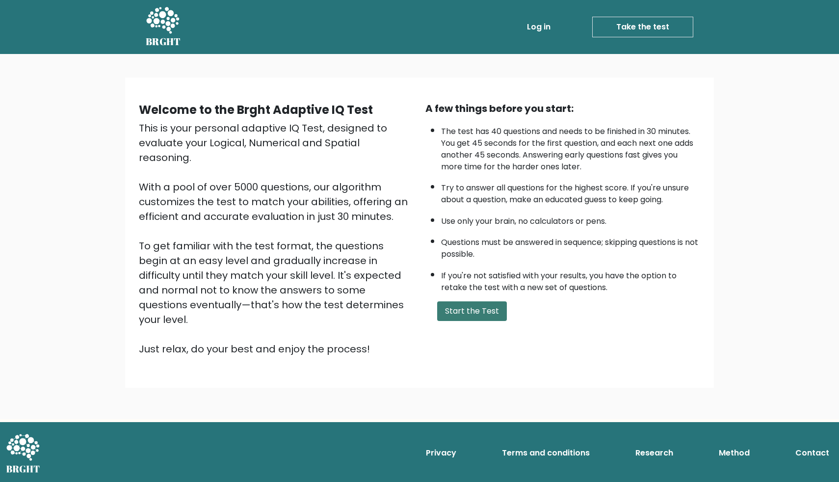
click at [470, 310] on button "Start the Test" at bounding box center [472, 311] width 70 height 20
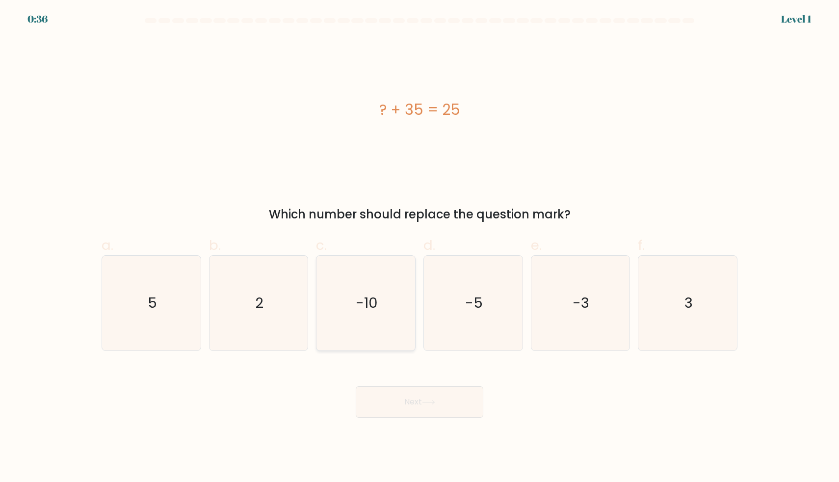
click at [346, 307] on icon "-10" at bounding box center [365, 303] width 95 height 95
click at [419, 247] on input "c. -10" at bounding box center [419, 244] width 0 height 6
radio input "true"
click at [387, 400] on button "Next" at bounding box center [420, 401] width 128 height 31
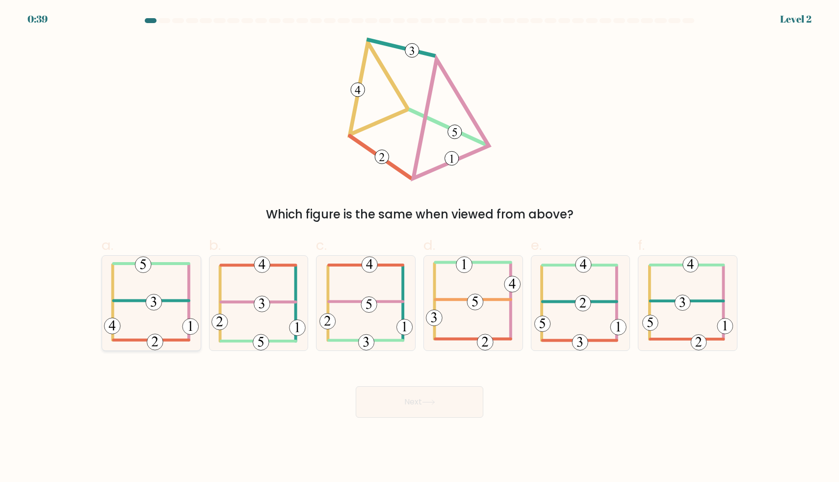
click at [174, 309] on icon at bounding box center [151, 303] width 95 height 95
click at [419, 247] on input "a." at bounding box center [419, 244] width 0 height 6
radio input "true"
click at [392, 397] on button "Next" at bounding box center [420, 401] width 128 height 31
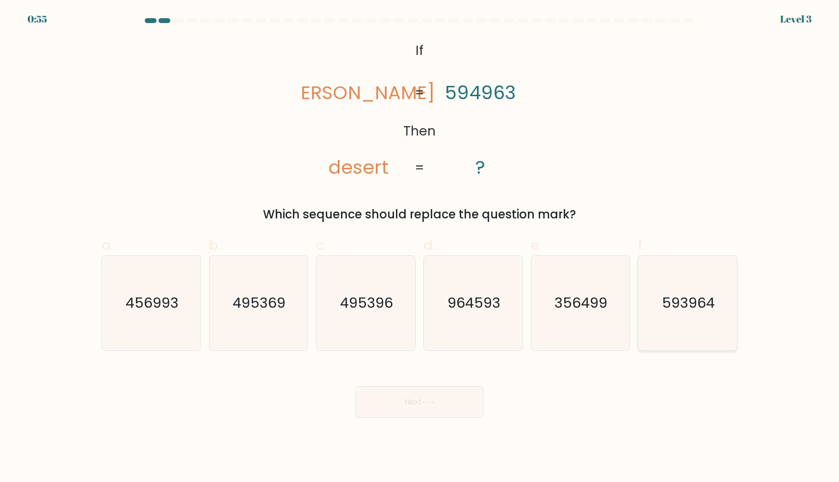
click at [680, 313] on icon "593964" at bounding box center [687, 303] width 95 height 95
click at [420, 247] on input "f. 593964" at bounding box center [419, 244] width 0 height 6
radio input "true"
click at [444, 407] on button "Next" at bounding box center [420, 401] width 128 height 31
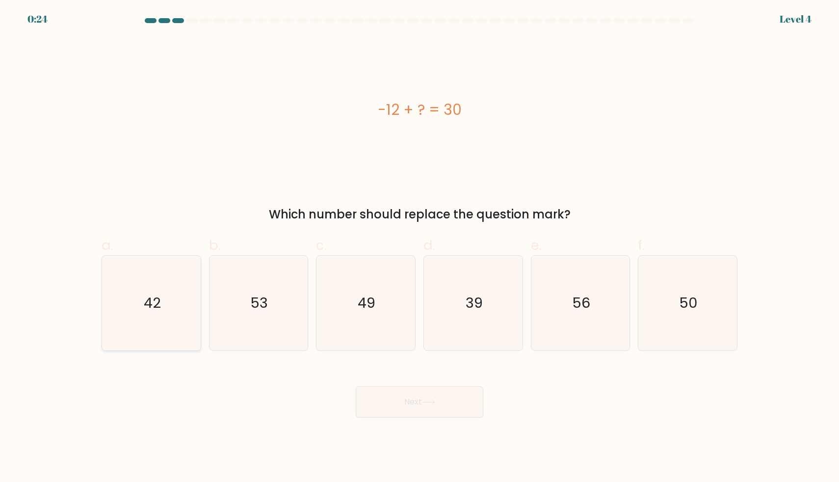
click at [122, 280] on icon "42" at bounding box center [151, 303] width 95 height 95
click at [419, 247] on input "a. 42" at bounding box center [419, 244] width 0 height 6
radio input "true"
click at [424, 387] on button "Next" at bounding box center [420, 401] width 128 height 31
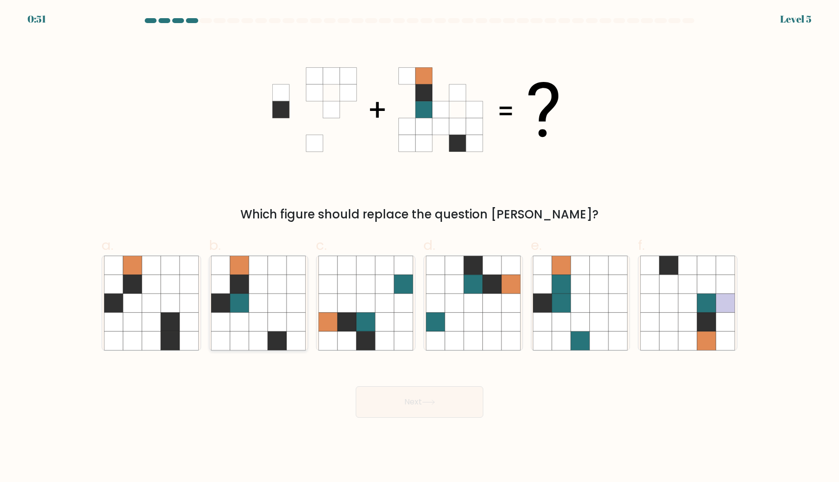
click at [219, 319] on icon at bounding box center [220, 321] width 19 height 19
click at [419, 247] on input "b." at bounding box center [419, 244] width 0 height 6
radio input "true"
click at [398, 394] on button "Next" at bounding box center [420, 401] width 128 height 31
click at [418, 405] on button "Next" at bounding box center [420, 401] width 128 height 31
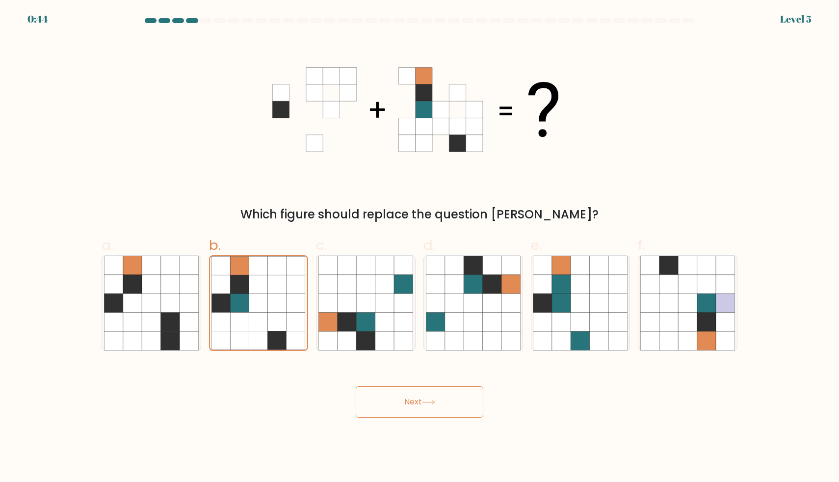
click at [380, 395] on button "Next" at bounding box center [420, 401] width 128 height 31
click at [417, 401] on button "Next" at bounding box center [420, 401] width 128 height 31
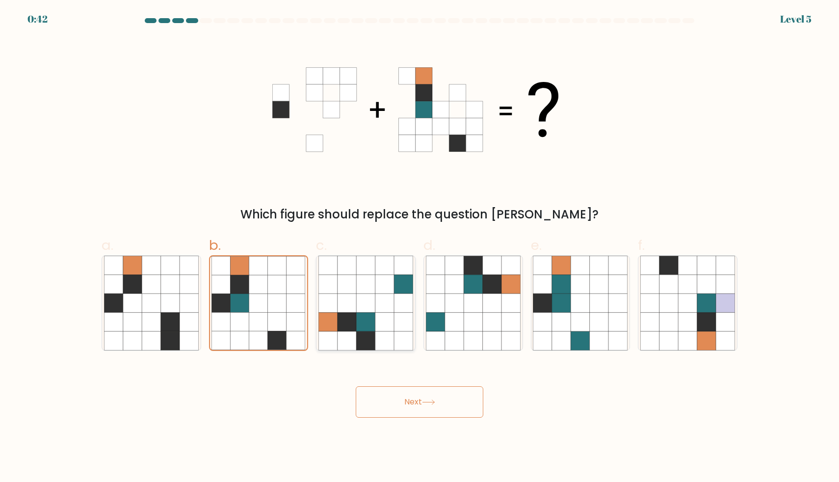
click at [380, 320] on icon at bounding box center [384, 321] width 19 height 19
click at [419, 247] on input "c." at bounding box center [419, 244] width 0 height 6
radio input "true"
click at [645, 294] on icon at bounding box center [649, 302] width 19 height 19
click at [420, 247] on input "f." at bounding box center [419, 244] width 0 height 6
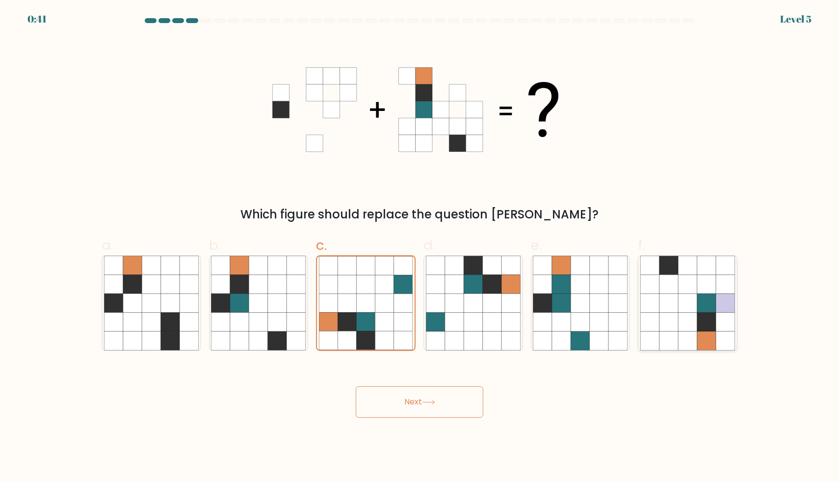
radio input "true"
click at [421, 292] on div "d." at bounding box center [472, 293] width 107 height 116
click at [381, 312] on icon at bounding box center [365, 303] width 95 height 95
click at [419, 247] on input "c." at bounding box center [419, 244] width 0 height 6
radio input "true"
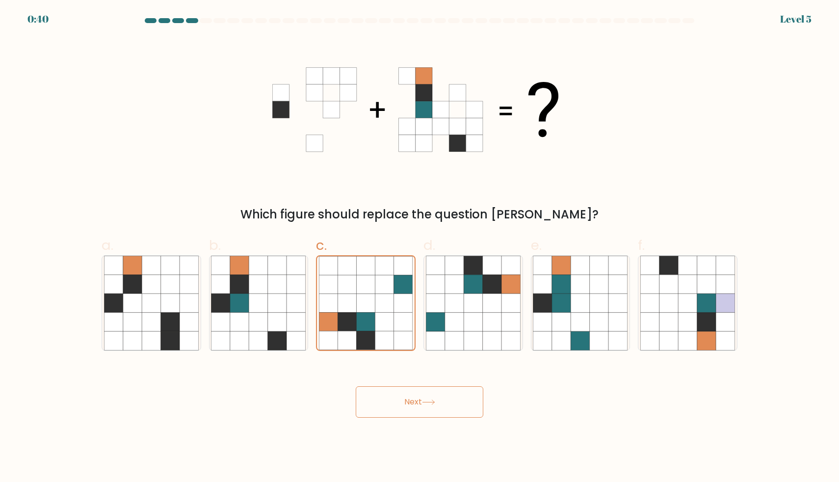
click at [411, 397] on button "Next" at bounding box center [420, 401] width 128 height 31
click at [482, 317] on icon at bounding box center [472, 321] width 19 height 19
click at [420, 247] on input "d." at bounding box center [419, 244] width 0 height 6
radio input "true"
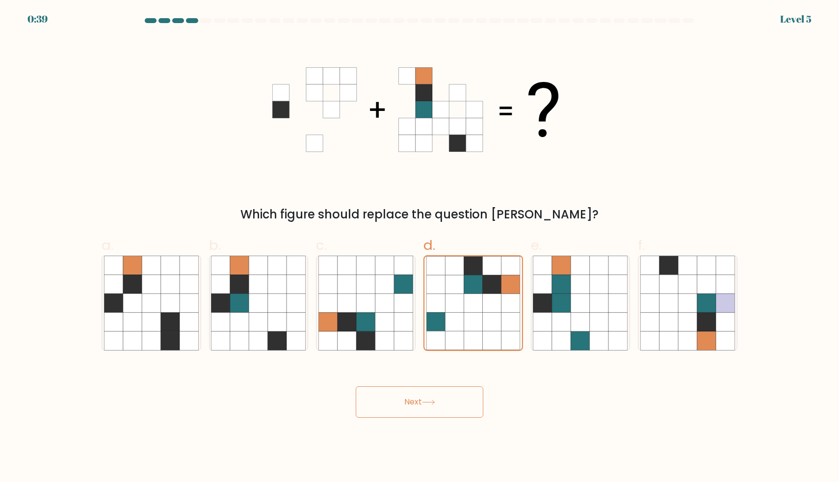
click at [454, 400] on button "Next" at bounding box center [420, 401] width 128 height 31
click at [559, 311] on icon at bounding box center [561, 302] width 19 height 19
click at [420, 247] on input "e." at bounding box center [419, 244] width 0 height 6
radio input "true"
click at [452, 408] on button "Next" at bounding box center [420, 401] width 128 height 31
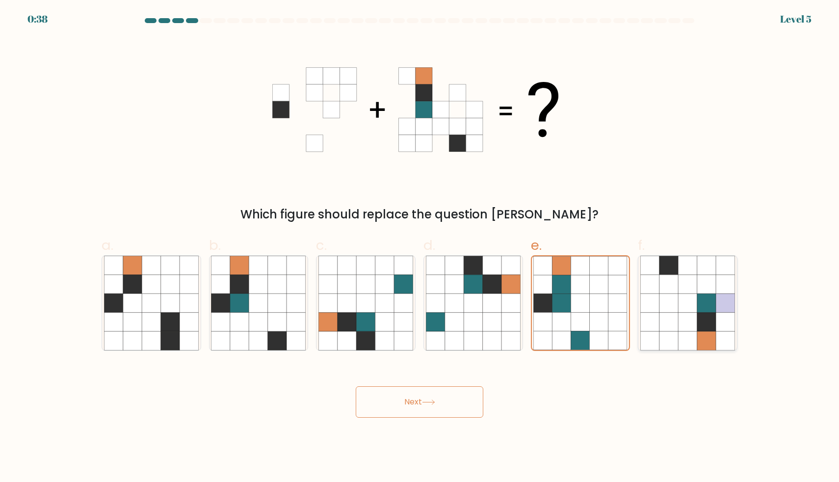
click at [704, 286] on icon at bounding box center [706, 284] width 19 height 19
click at [420, 247] on input "f." at bounding box center [419, 244] width 0 height 6
radio input "true"
click at [417, 401] on button "Next" at bounding box center [420, 401] width 128 height 31
click at [148, 296] on icon at bounding box center [151, 302] width 19 height 19
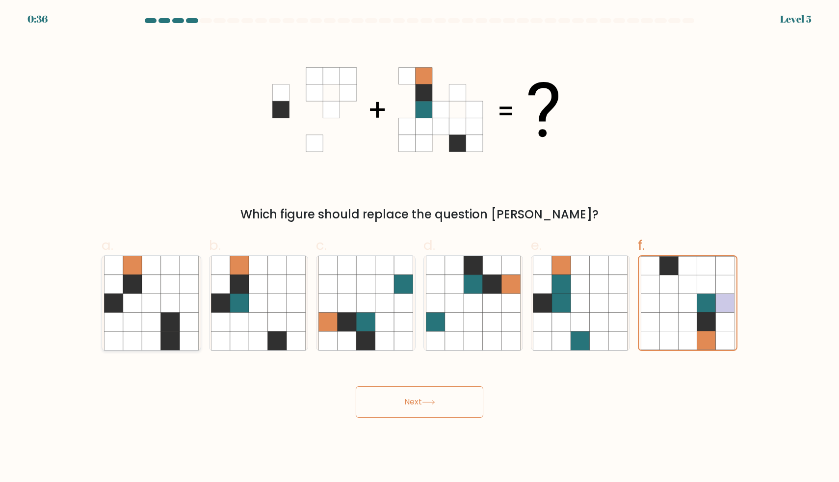
click at [419, 247] on input "a." at bounding box center [419, 244] width 0 height 6
radio input "true"
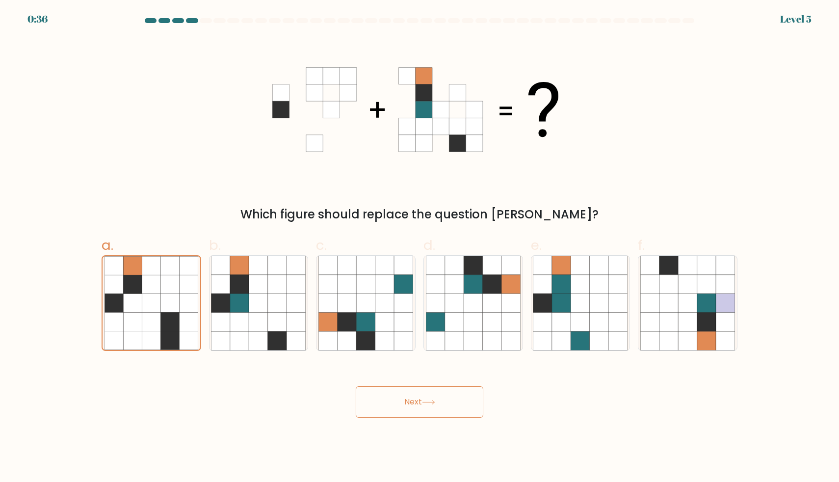
click at [432, 400] on icon at bounding box center [428, 401] width 13 height 5
click at [244, 289] on icon at bounding box center [239, 284] width 19 height 19
click at [419, 247] on input "b." at bounding box center [419, 244] width 0 height 6
radio input "true"
click at [467, 155] on icon at bounding box center [419, 109] width 294 height 145
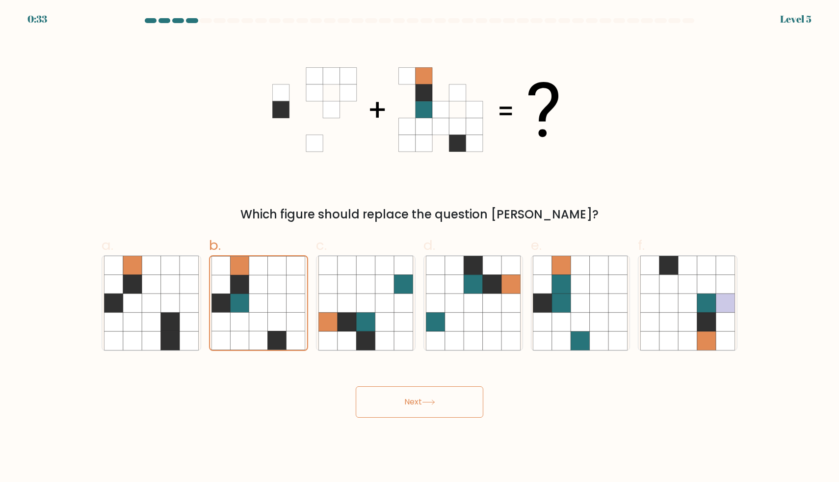
click at [419, 400] on button "Next" at bounding box center [420, 401] width 128 height 31
click at [419, 399] on button "Next" at bounding box center [420, 401] width 128 height 31
click at [428, 402] on icon at bounding box center [428, 401] width 13 height 5
click at [427, 400] on icon at bounding box center [428, 401] width 13 height 5
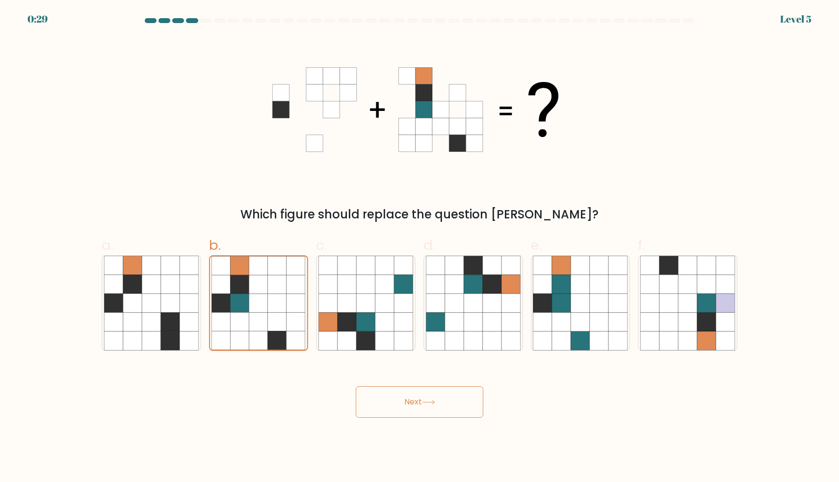
click at [427, 400] on icon at bounding box center [428, 401] width 13 height 5
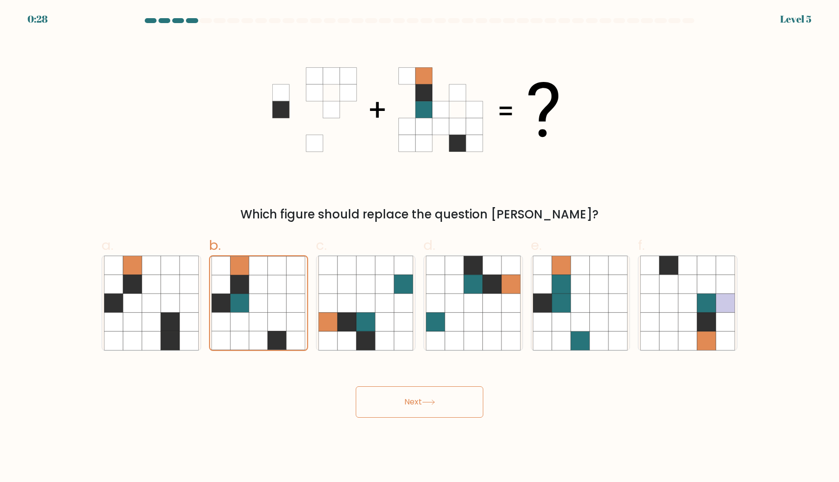
click at [427, 400] on icon at bounding box center [428, 401] width 13 height 5
click at [377, 336] on icon at bounding box center [384, 340] width 19 height 19
click at [419, 247] on input "c." at bounding box center [419, 244] width 0 height 6
radio input "true"
click at [431, 111] on icon at bounding box center [423, 109] width 17 height 17
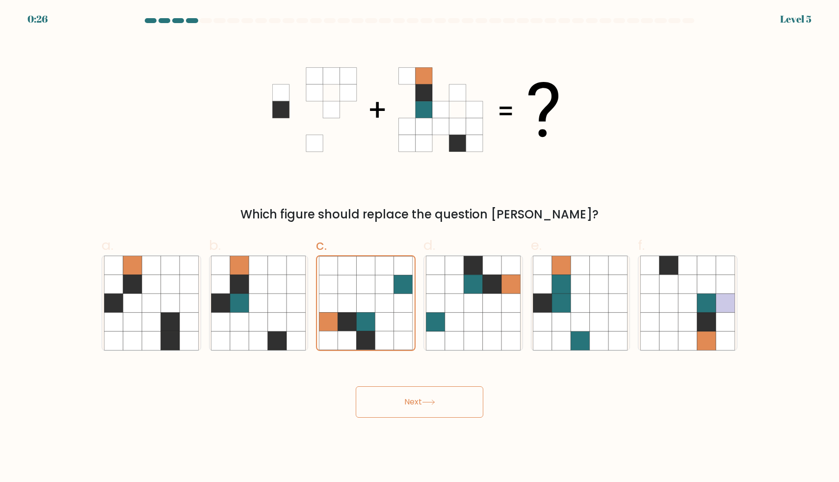
click at [421, 403] on button "Next" at bounding box center [420, 401] width 128 height 31
click at [126, 307] on icon at bounding box center [132, 302] width 19 height 19
click at [419, 247] on input "a." at bounding box center [419, 244] width 0 height 6
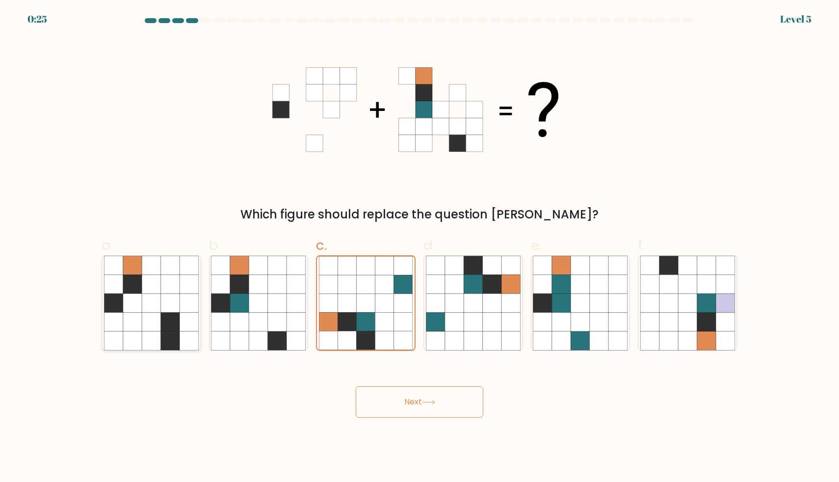
radio input "true"
click at [353, 385] on div "Next" at bounding box center [419, 389] width 647 height 55
click at [381, 403] on button "Next" at bounding box center [420, 401] width 128 height 31
click at [382, 402] on button "Next" at bounding box center [420, 401] width 128 height 31
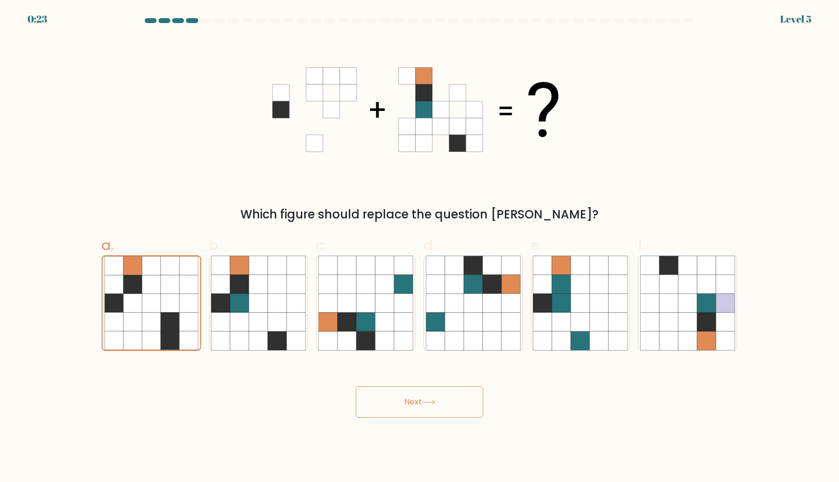
click at [427, 407] on button "Next" at bounding box center [420, 401] width 128 height 31
click at [493, 307] on icon at bounding box center [492, 302] width 19 height 19
click at [420, 247] on input "d." at bounding box center [419, 244] width 0 height 6
radio input "true"
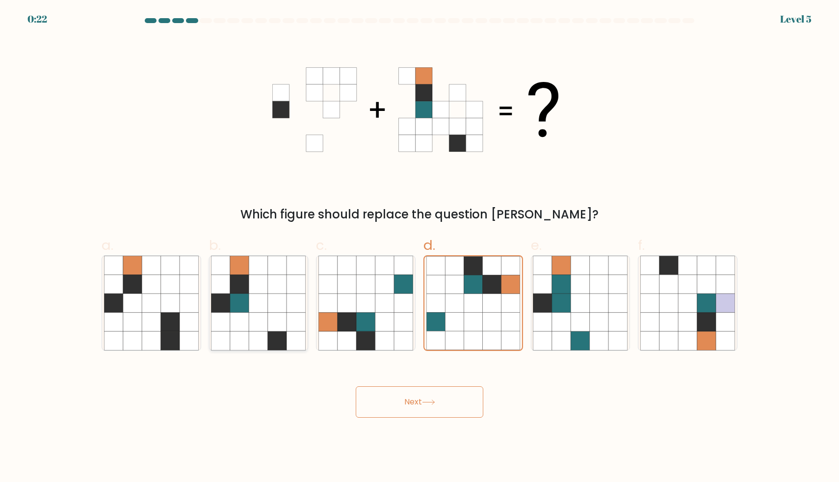
click at [238, 324] on icon at bounding box center [239, 321] width 19 height 19
click at [419, 247] on input "b." at bounding box center [419, 244] width 0 height 6
radio input "true"
click at [356, 386] on button "Next" at bounding box center [420, 401] width 128 height 31
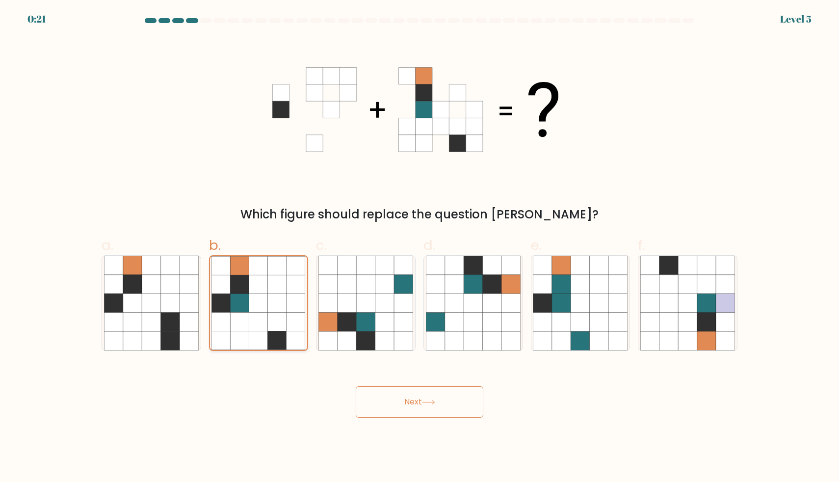
click at [356, 386] on button "Next" at bounding box center [420, 401] width 128 height 31
click at [278, 365] on div "Next" at bounding box center [419, 389] width 647 height 55
click at [369, 392] on button "Next" at bounding box center [420, 401] width 128 height 31
drag, startPoint x: 370, startPoint y: 392, endPoint x: 400, endPoint y: 398, distance: 30.6
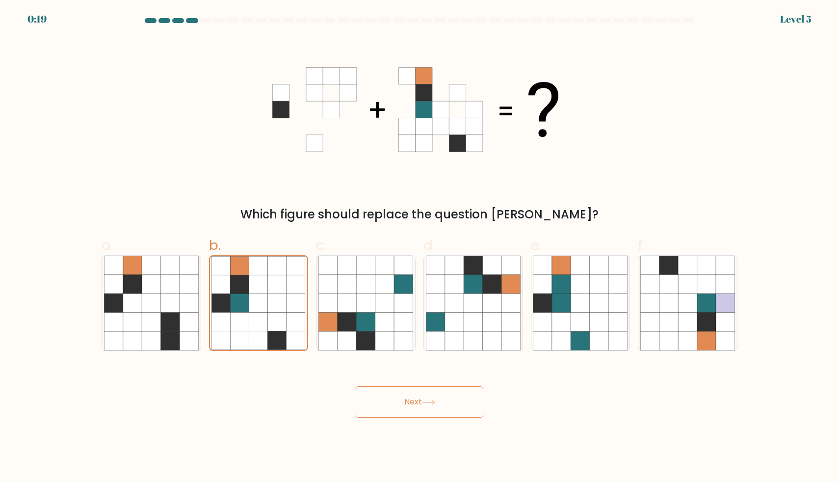
click at [372, 392] on button "Next" at bounding box center [420, 401] width 128 height 31
click at [400, 398] on button "Next" at bounding box center [420, 401] width 128 height 31
click at [401, 397] on button "Next" at bounding box center [420, 401] width 128 height 31
drag, startPoint x: 365, startPoint y: 481, endPoint x: 199, endPoint y: 399, distance: 186.0
click at [191, 394] on body "0:12 Level 5" at bounding box center [419, 241] width 839 height 482
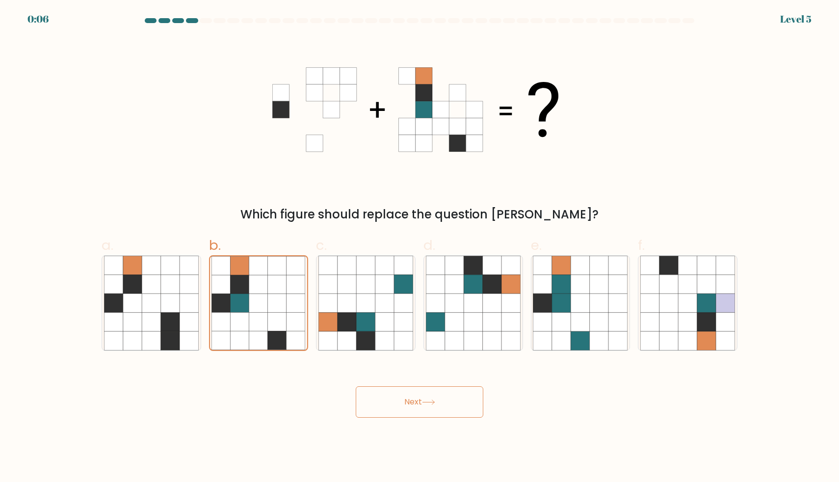
click at [429, 404] on icon at bounding box center [428, 401] width 13 height 5
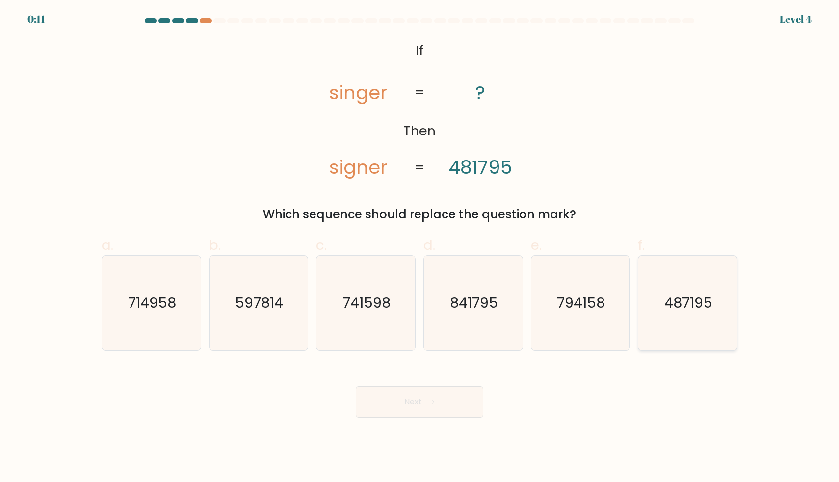
click at [687, 321] on icon "487195" at bounding box center [687, 303] width 95 height 95
click at [420, 247] on input "f. 487195" at bounding box center [419, 244] width 0 height 6
radio input "true"
click at [457, 402] on button "Next" at bounding box center [420, 401] width 128 height 31
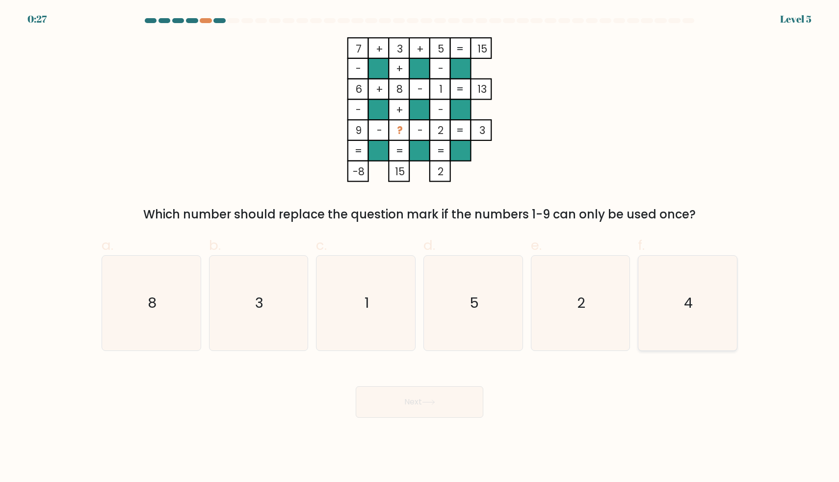
click at [706, 303] on icon "4" at bounding box center [687, 303] width 95 height 95
click at [420, 247] on input "f. 4" at bounding box center [419, 244] width 0 height 6
radio input "true"
click at [423, 397] on button "Next" at bounding box center [420, 401] width 128 height 31
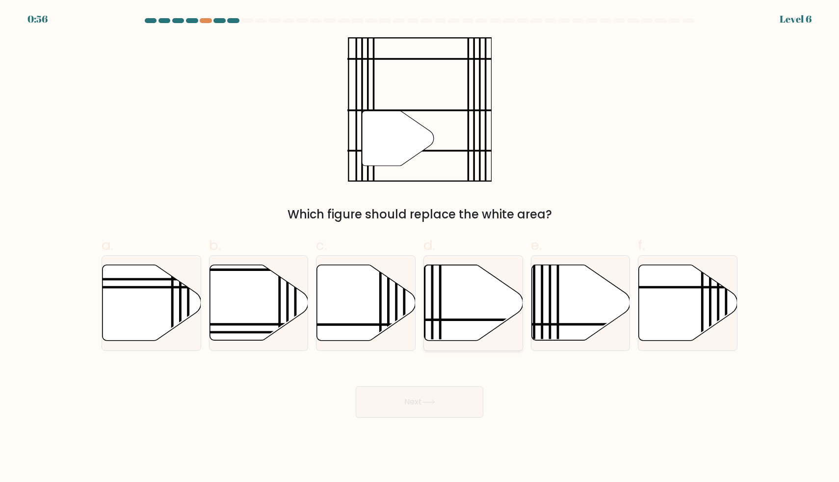
click at [488, 309] on icon at bounding box center [473, 303] width 99 height 76
click at [420, 247] on input "d." at bounding box center [419, 244] width 0 height 6
radio input "true"
click at [443, 391] on button "Next" at bounding box center [420, 401] width 128 height 31
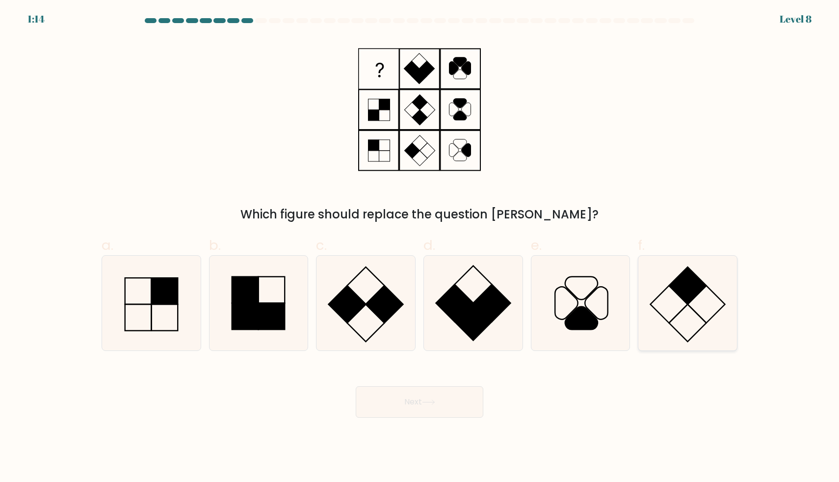
click at [701, 320] on icon at bounding box center [687, 303] width 95 height 95
click at [420, 247] on input "f." at bounding box center [419, 244] width 0 height 6
radio input "true"
click at [366, 387] on button "Next" at bounding box center [420, 401] width 128 height 31
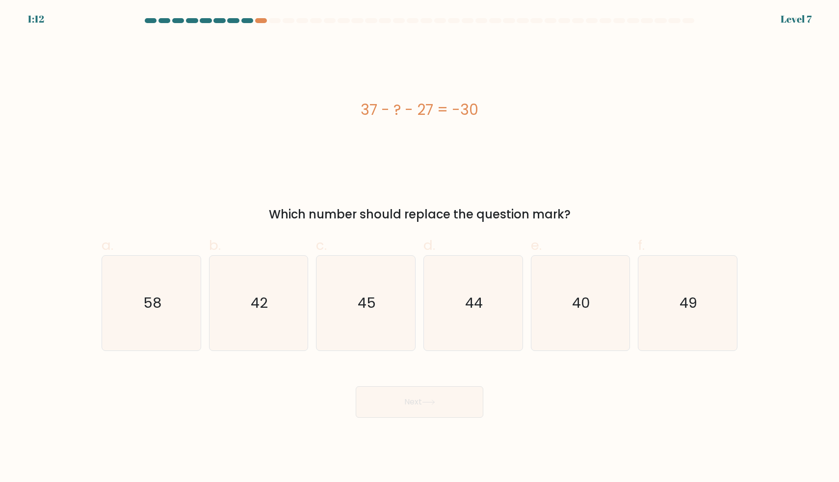
click at [371, 401] on button "Next" at bounding box center [420, 401] width 128 height 31
click at [282, 398] on div "Next" at bounding box center [419, 389] width 647 height 55
click at [564, 316] on icon "40" at bounding box center [580, 303] width 95 height 95
click at [420, 247] on input "e. 40" at bounding box center [419, 244] width 0 height 6
radio input "true"
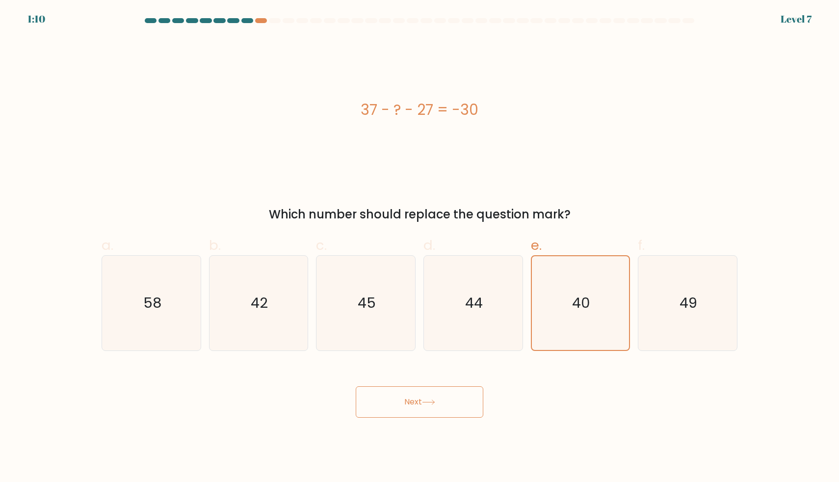
click at [401, 433] on body "1:10 Level 7 a." at bounding box center [419, 241] width 839 height 482
click at [406, 406] on button "Next" at bounding box center [420, 401] width 128 height 31
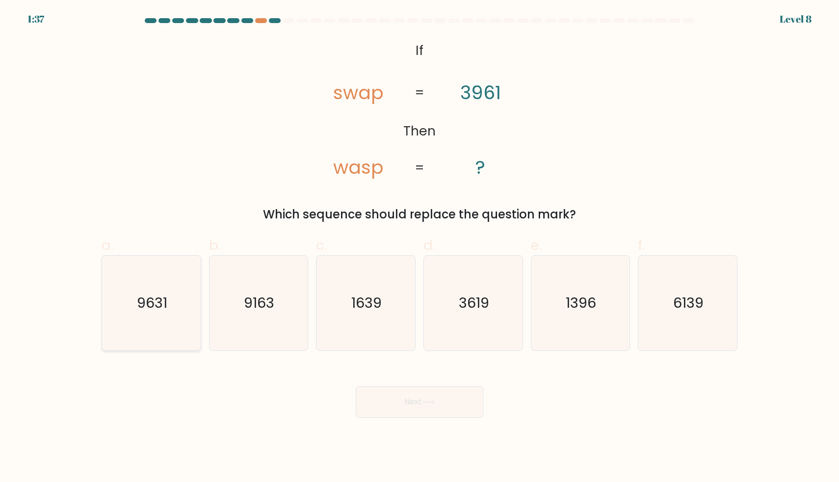
click at [183, 318] on icon "9631" at bounding box center [151, 303] width 95 height 95
click at [419, 247] on input "a. 9631" at bounding box center [419, 244] width 0 height 6
radio input "true"
click at [396, 398] on button "Next" at bounding box center [420, 401] width 128 height 31
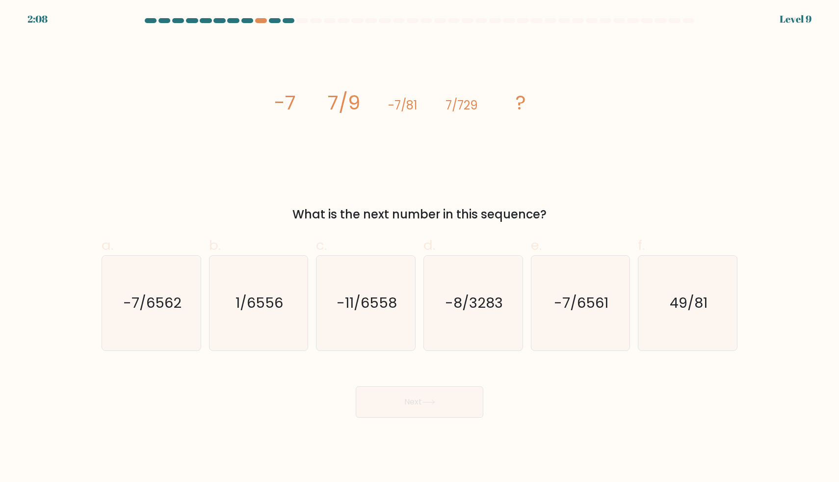
drag, startPoint x: 270, startPoint y: 102, endPoint x: 564, endPoint y: 213, distance: 314.3
click at [564, 213] on div "image/svg+xml -7 7/9 -7/81 7/729 ? What is the next number in this sequence?" at bounding box center [419, 130] width 647 height 186
copy div "-7 7/9 -7/81 7/729 ? What is the next number in this sequence?"
click at [596, 302] on text "-7/6561" at bounding box center [581, 303] width 54 height 20
click at [420, 247] on input "e. -7/6561" at bounding box center [419, 244] width 0 height 6
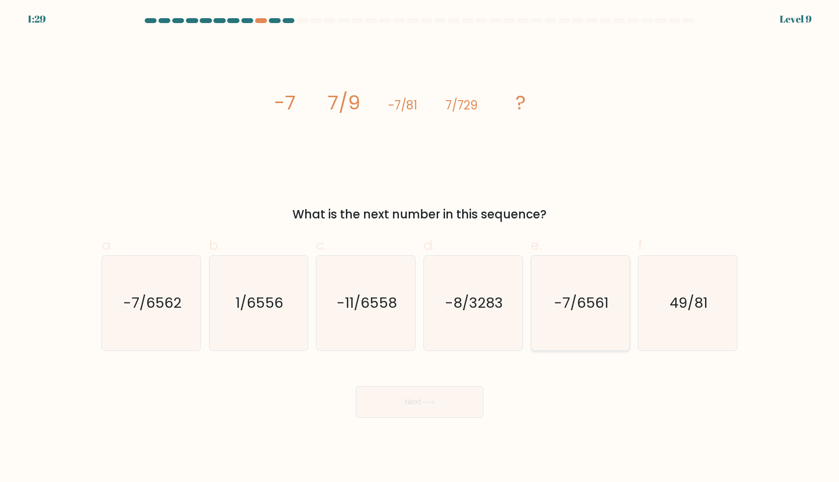
radio input "true"
click at [445, 405] on button "Next" at bounding box center [420, 401] width 128 height 31
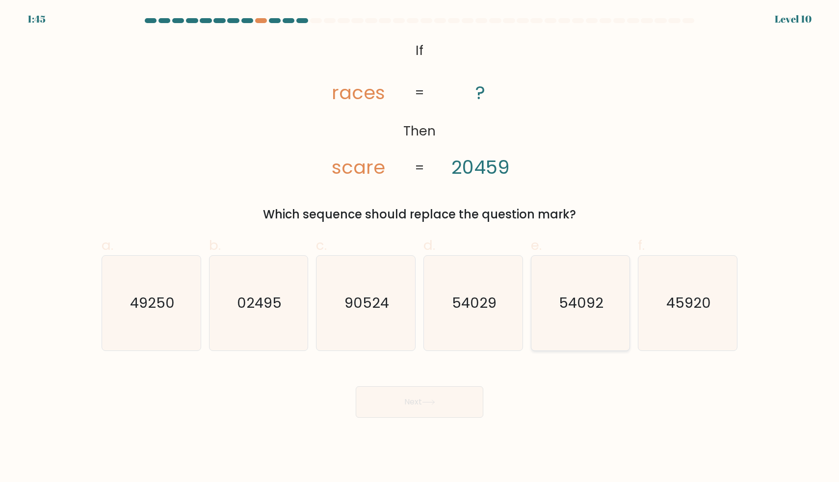
click at [593, 294] on text "54092" at bounding box center [581, 303] width 45 height 20
click at [420, 247] on input "e. 54092" at bounding box center [419, 244] width 0 height 6
radio input "true"
click at [412, 411] on button "Next" at bounding box center [420, 401] width 128 height 31
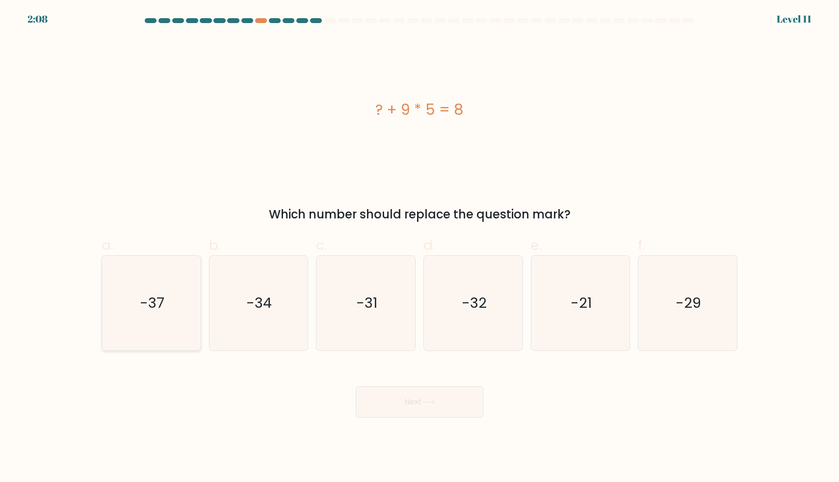
click at [166, 279] on icon "-37" at bounding box center [151, 303] width 95 height 95
click at [419, 247] on input "a. -37" at bounding box center [419, 244] width 0 height 6
radio input "true"
click at [441, 415] on button "Next" at bounding box center [420, 401] width 128 height 31
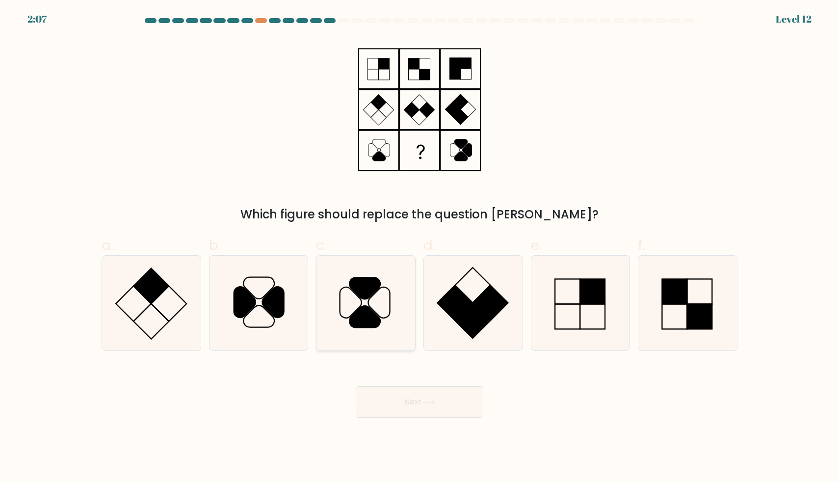
click at [366, 299] on icon at bounding box center [364, 288] width 31 height 22
click at [419, 247] on input "c." at bounding box center [419, 244] width 0 height 6
radio input "true"
click at [408, 395] on button "Next" at bounding box center [420, 401] width 128 height 31
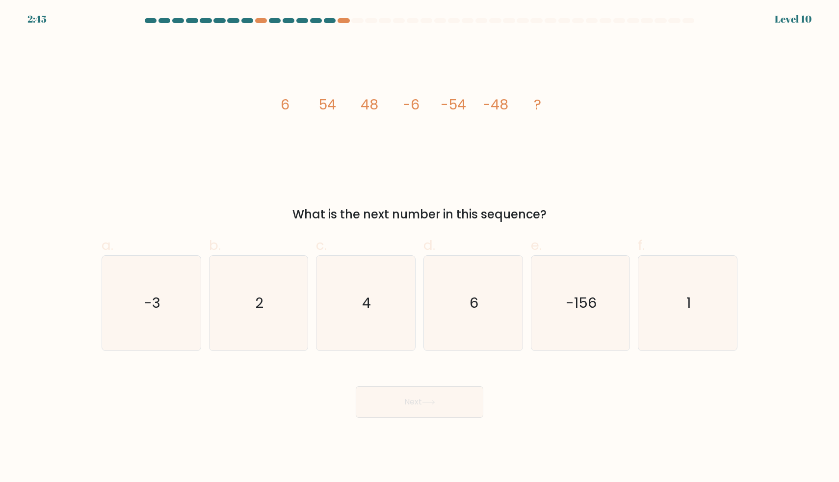
drag, startPoint x: 256, startPoint y: 91, endPoint x: 565, endPoint y: 211, distance: 332.0
click at [565, 211] on div "image/svg+xml 6 54 48 -6 -54 -48 ? What is the next number in this sequence?" at bounding box center [419, 130] width 647 height 186
copy div "54 48 -6 -54 -48 ? What is the next number in this sequence?"
drag, startPoint x: 478, startPoint y: 329, endPoint x: 463, endPoint y: 352, distance: 27.6
click at [478, 328] on icon "6" at bounding box center [473, 303] width 95 height 95
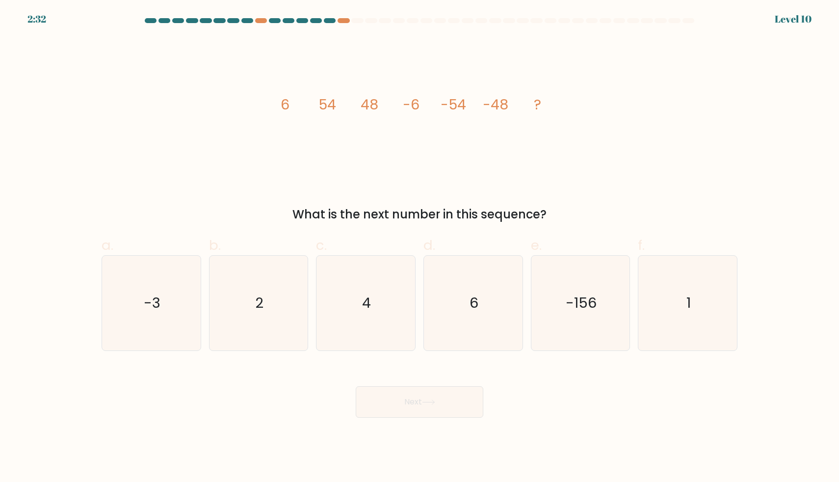
click at [420, 247] on input "d. 6" at bounding box center [419, 244] width 0 height 6
radio input "true"
click at [470, 414] on button "Next" at bounding box center [420, 401] width 128 height 31
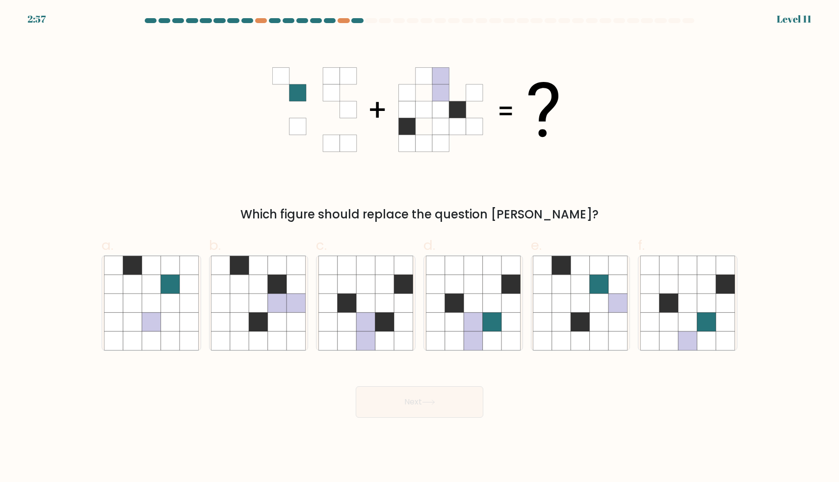
drag, startPoint x: 274, startPoint y: 67, endPoint x: 523, endPoint y: 157, distance: 265.0
click at [523, 156] on div "Which figure should replace the question mark?" at bounding box center [419, 130] width 647 height 186
click at [709, 295] on icon at bounding box center [706, 302] width 19 height 19
click at [420, 247] on input "f." at bounding box center [419, 244] width 0 height 6
radio input "true"
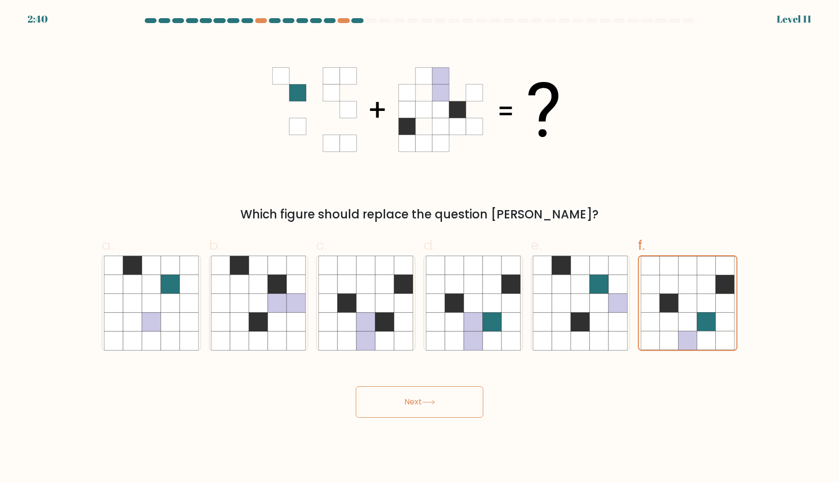
click at [396, 399] on button "Next" at bounding box center [420, 401] width 128 height 31
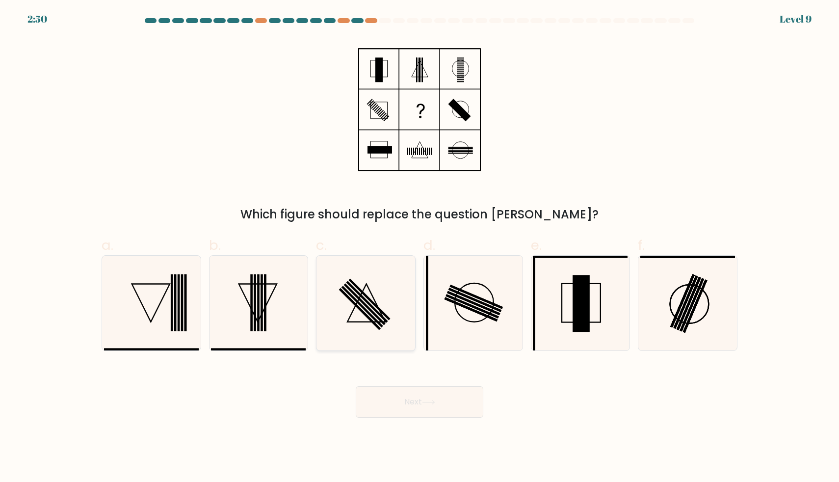
click at [369, 310] on icon at bounding box center [365, 303] width 95 height 95
click at [419, 247] on input "c." at bounding box center [419, 244] width 0 height 6
radio input "true"
click at [428, 397] on button "Next" at bounding box center [420, 401] width 128 height 31
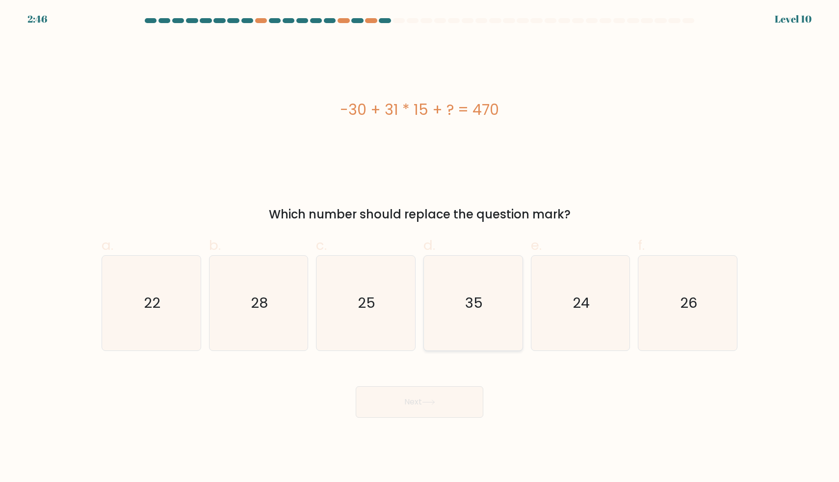
click at [474, 305] on text "35" at bounding box center [474, 303] width 18 height 20
click at [420, 247] on input "d. 35" at bounding box center [419, 244] width 0 height 6
radio input "true"
click at [419, 413] on button "Next" at bounding box center [420, 401] width 128 height 31
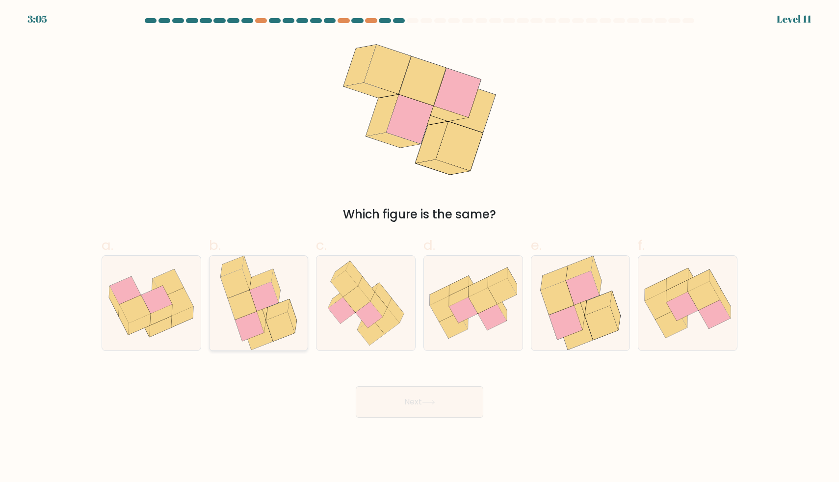
click at [271, 332] on icon at bounding box center [280, 326] width 28 height 29
click at [419, 247] on input "b." at bounding box center [419, 244] width 0 height 6
radio input "true"
click at [392, 406] on button "Next" at bounding box center [420, 401] width 128 height 31
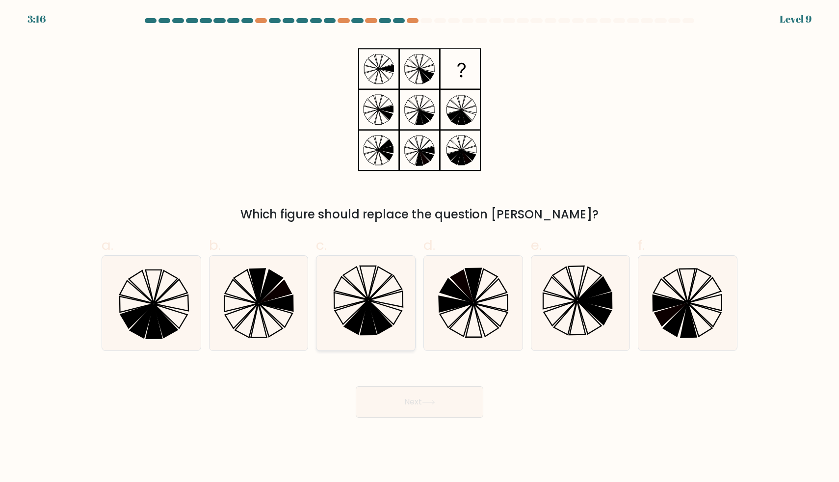
click at [390, 319] on icon at bounding box center [365, 303] width 95 height 95
click at [419, 247] on input "c." at bounding box center [419, 244] width 0 height 6
radio input "true"
click at [427, 414] on button "Next" at bounding box center [420, 401] width 128 height 31
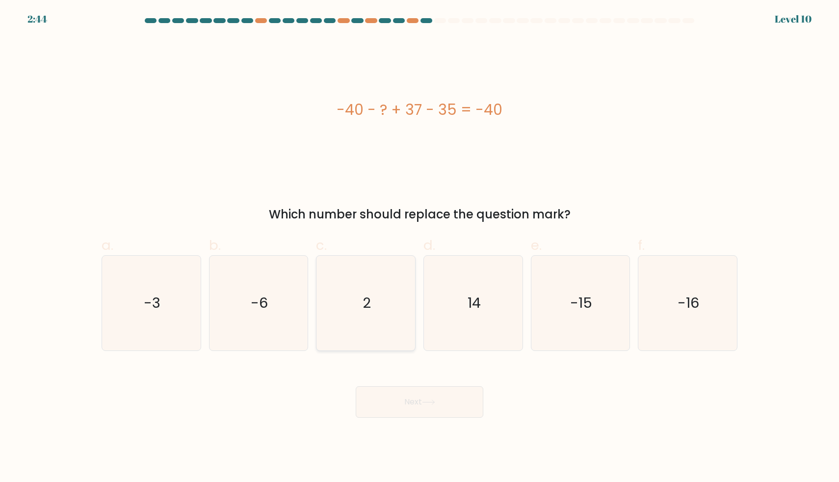
click at [359, 320] on icon "2" at bounding box center [365, 303] width 95 height 95
click at [419, 247] on input "c. 2" at bounding box center [419, 244] width 0 height 6
radio input "true"
click at [422, 395] on button "Next" at bounding box center [420, 401] width 128 height 31
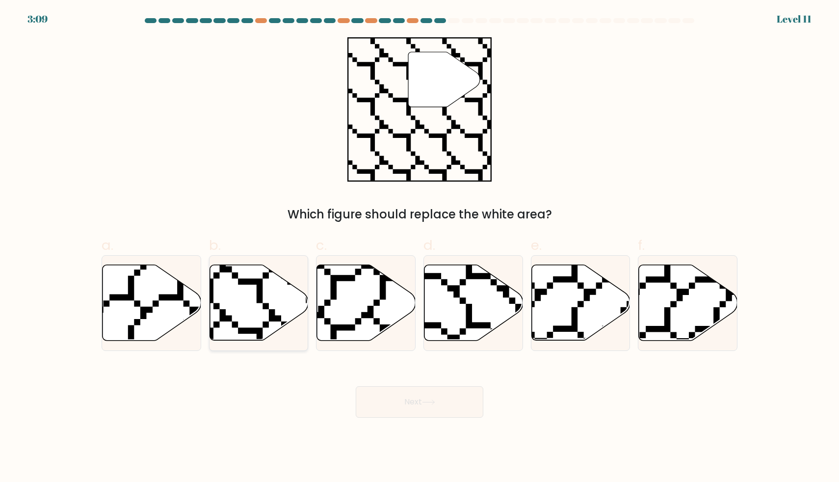
click at [227, 313] on icon at bounding box center [258, 303] width 99 height 76
click at [419, 247] on input "b." at bounding box center [419, 244] width 0 height 6
radio input "true"
click at [408, 406] on button "Next" at bounding box center [420, 401] width 128 height 31
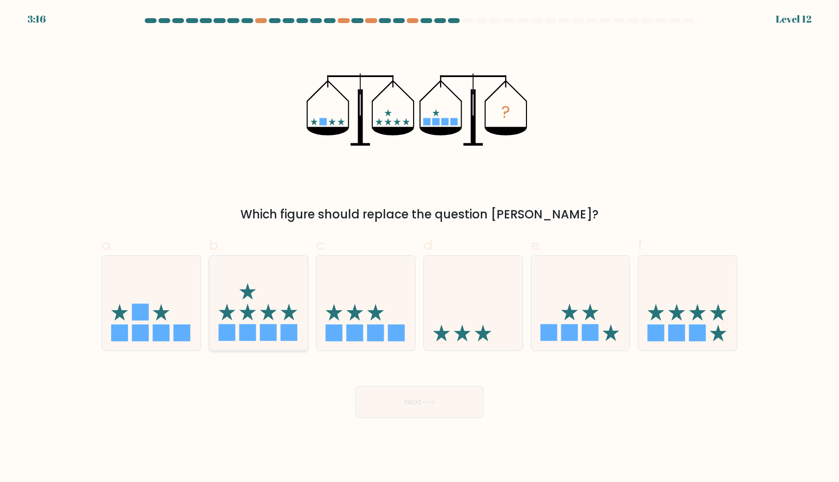
click at [265, 275] on icon at bounding box center [258, 302] width 99 height 81
click at [419, 247] on input "b." at bounding box center [419, 244] width 0 height 6
radio input "true"
click at [419, 403] on button "Next" at bounding box center [420, 401] width 128 height 31
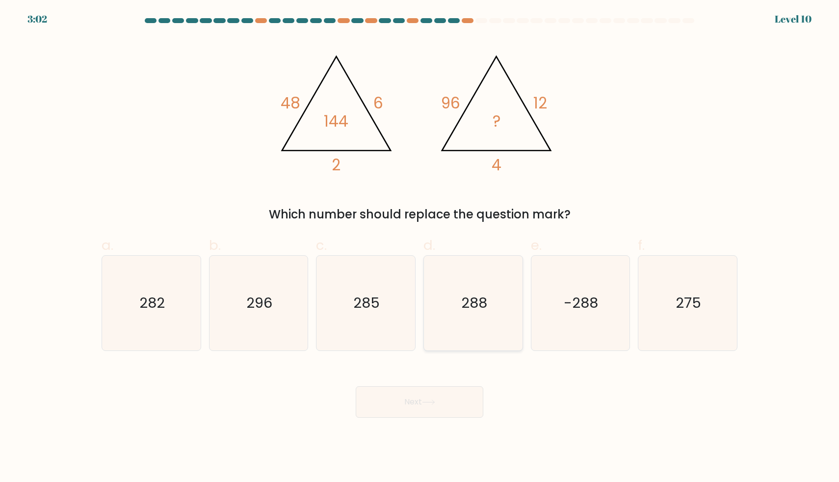
click at [429, 306] on icon "288" at bounding box center [473, 303] width 95 height 95
click at [420, 247] on input "d. 288" at bounding box center [419, 244] width 0 height 6
radio input "true"
click at [434, 431] on body "3:02 Level 10" at bounding box center [419, 241] width 839 height 482
click at [436, 419] on body "3:01 Level 10" at bounding box center [419, 241] width 839 height 482
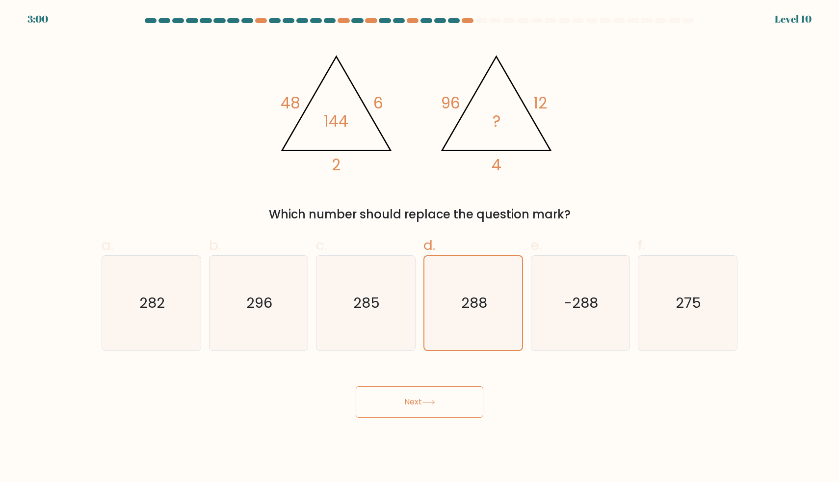
click at [369, 419] on body "3:00 Level 10" at bounding box center [419, 241] width 839 height 482
click at [389, 411] on button "Next" at bounding box center [420, 401] width 128 height 31
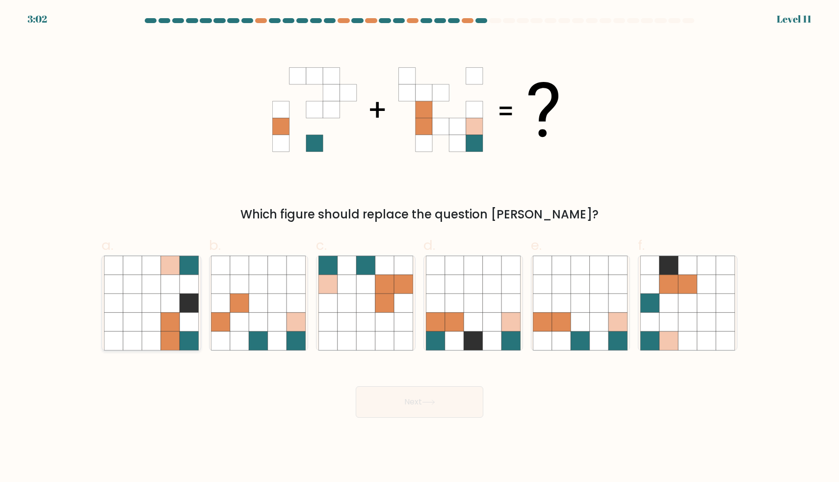
click at [171, 318] on icon at bounding box center [170, 321] width 19 height 19
click at [419, 247] on input "a." at bounding box center [419, 244] width 0 height 6
radio input "true"
click at [420, 400] on button "Next" at bounding box center [420, 401] width 128 height 31
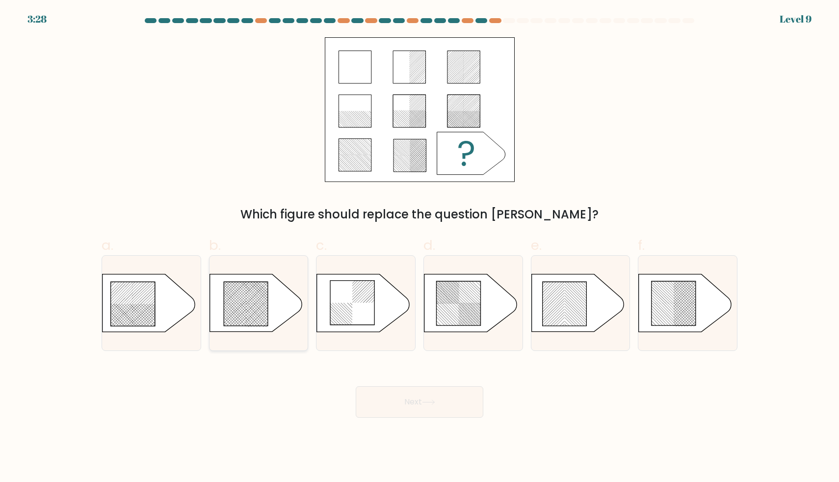
click at [264, 308] on rect at bounding box center [240, 284] width 388 height 400
click at [419, 247] on input "b." at bounding box center [419, 244] width 0 height 6
radio input "true"
click at [399, 389] on button "Next" at bounding box center [420, 401] width 128 height 31
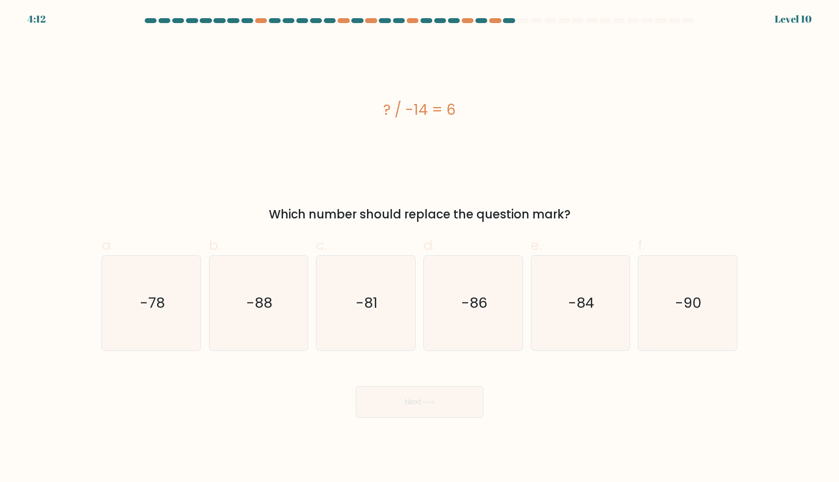
click at [402, 395] on button "Next" at bounding box center [420, 401] width 128 height 31
click at [253, 315] on icon "-88" at bounding box center [258, 303] width 95 height 95
click at [419, 247] on input "b. -88" at bounding box center [419, 244] width 0 height 6
radio input "true"
click at [252, 396] on div "Next" at bounding box center [419, 389] width 647 height 55
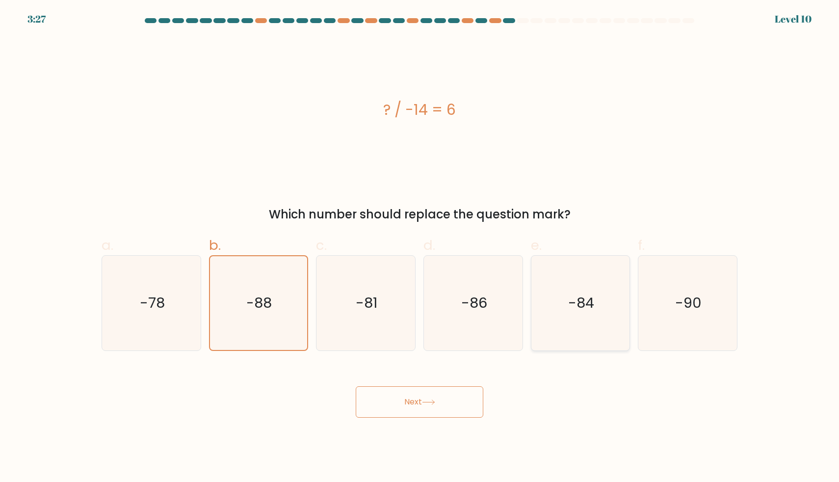
click at [606, 308] on icon "-84" at bounding box center [580, 303] width 95 height 95
click at [420, 247] on input "e. -84" at bounding box center [419, 244] width 0 height 6
radio input "true"
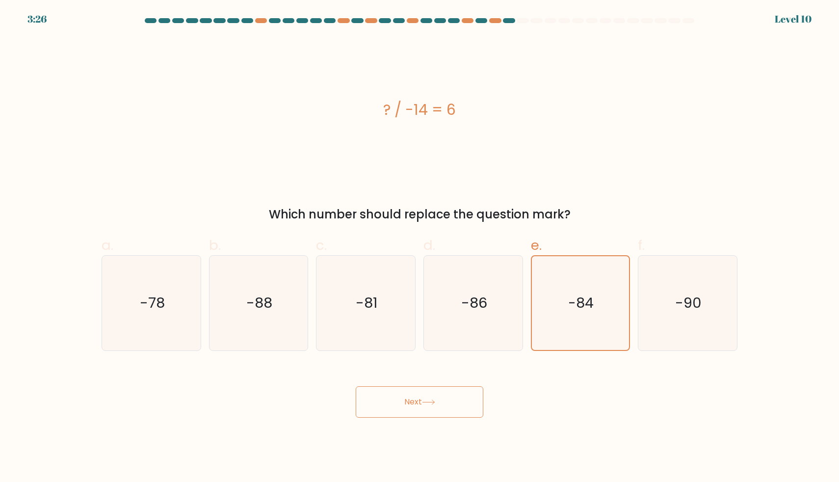
click at [411, 406] on button "Next" at bounding box center [420, 401] width 128 height 31
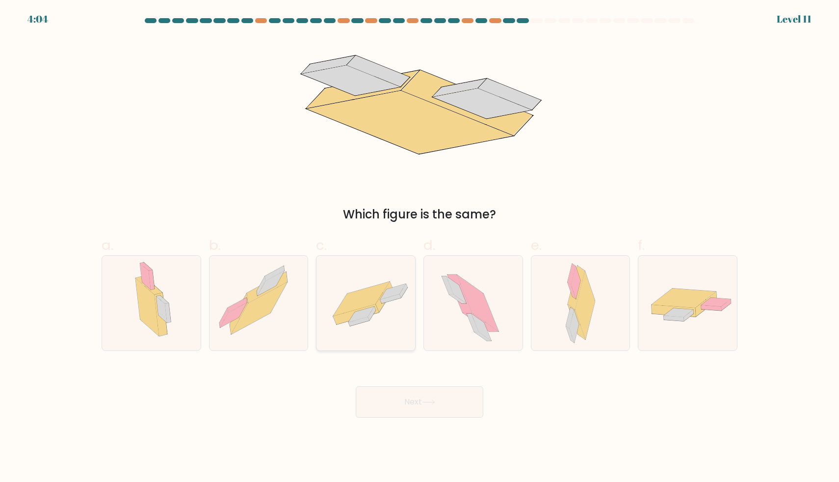
click at [379, 321] on icon at bounding box center [365, 303] width 99 height 68
click at [419, 247] on input "c." at bounding box center [419, 244] width 0 height 6
radio input "true"
click at [421, 404] on button "Next" at bounding box center [420, 401] width 128 height 31
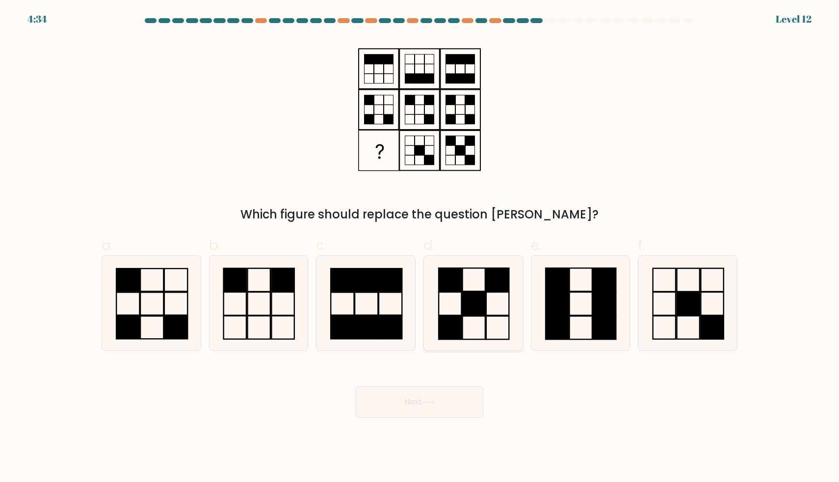
click at [481, 287] on icon at bounding box center [473, 303] width 95 height 95
click at [420, 247] on input "d." at bounding box center [419, 244] width 0 height 6
radio input "true"
click at [409, 402] on button "Next" at bounding box center [420, 401] width 128 height 31
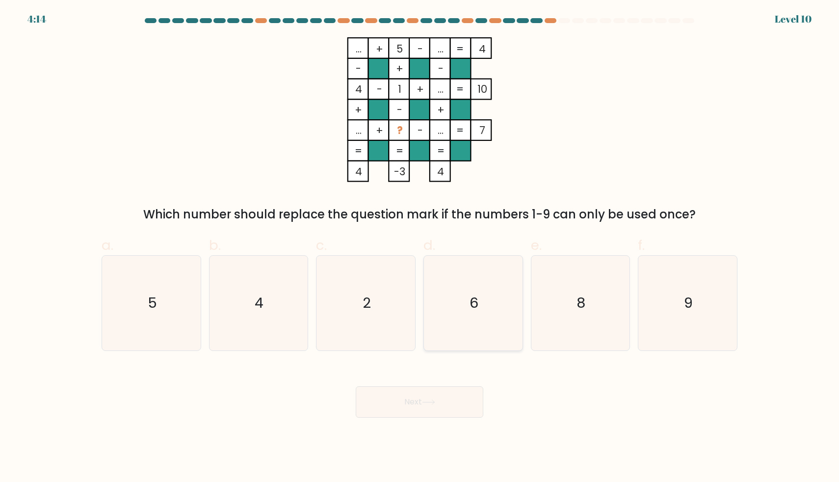
click at [467, 308] on icon "6" at bounding box center [473, 303] width 95 height 95
click at [420, 247] on input "d. 6" at bounding box center [419, 244] width 0 height 6
radio input "true"
click at [449, 400] on button "Next" at bounding box center [420, 401] width 128 height 31
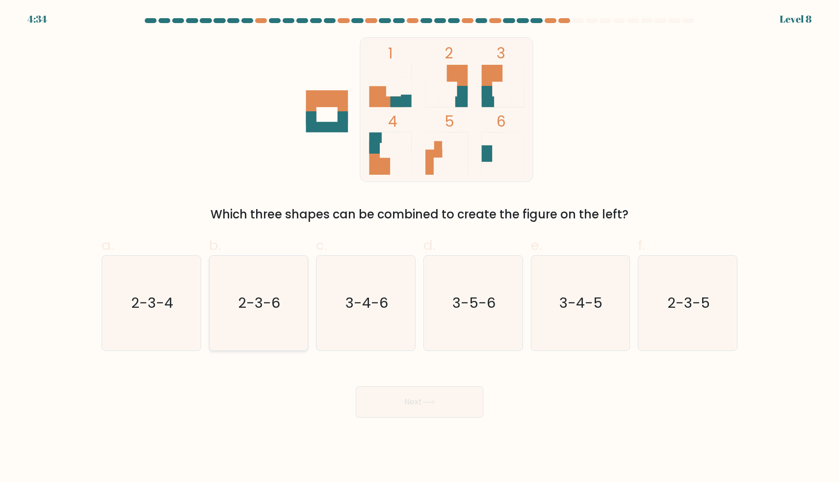
click at [261, 289] on icon "2-3-6" at bounding box center [258, 303] width 95 height 95
click at [419, 247] on input "b. 2-3-6" at bounding box center [419, 244] width 0 height 6
radio input "true"
click at [412, 407] on button "Next" at bounding box center [420, 401] width 128 height 31
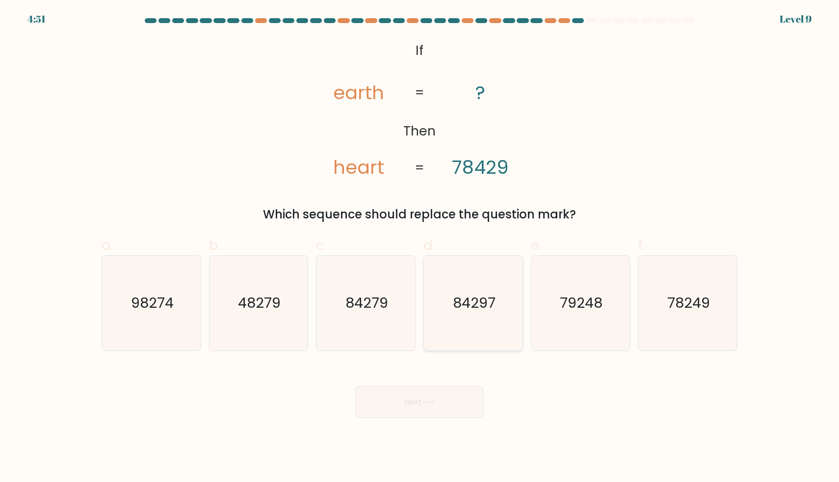
click at [504, 310] on icon "84297" at bounding box center [473, 303] width 95 height 95
click at [420, 247] on input "d. 84297" at bounding box center [419, 244] width 0 height 6
radio input "true"
click at [419, 396] on button "Next" at bounding box center [420, 401] width 128 height 31
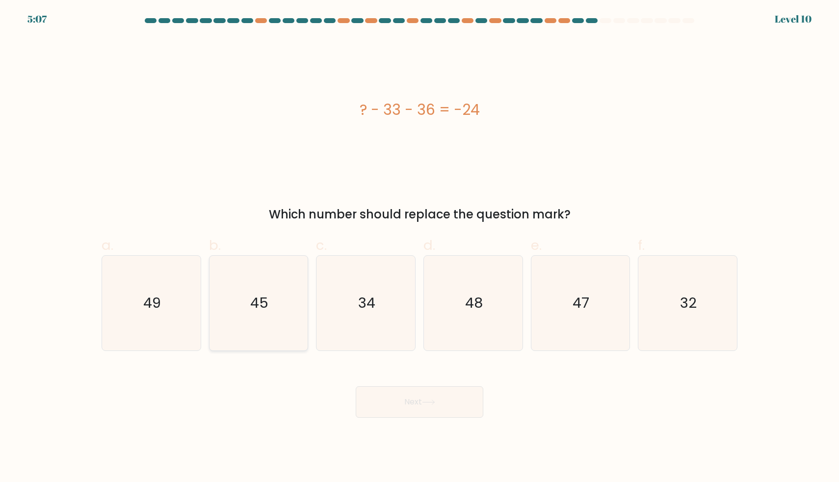
drag, startPoint x: 260, startPoint y: 321, endPoint x: 283, endPoint y: 339, distance: 29.3
click at [260, 321] on icon "45" at bounding box center [258, 303] width 95 height 95
click at [419, 247] on input "b. 45" at bounding box center [419, 244] width 0 height 6
radio input "true"
click at [409, 408] on button "Next" at bounding box center [420, 401] width 128 height 31
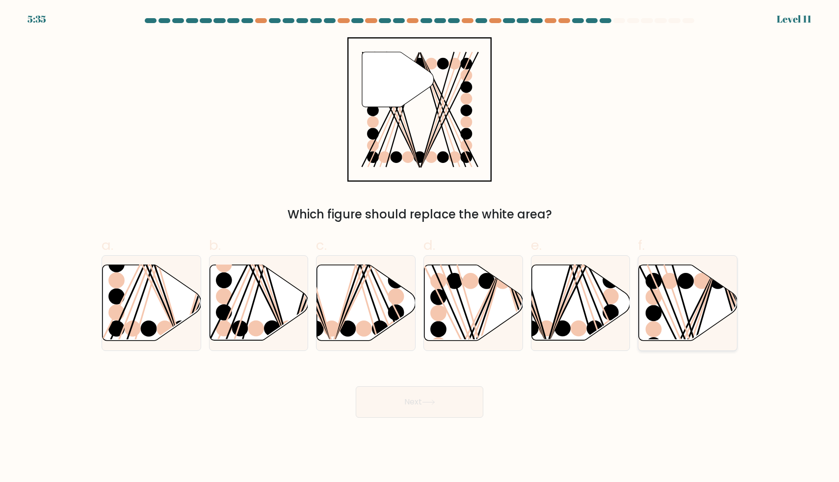
click at [667, 306] on icon at bounding box center [688, 303] width 99 height 76
click at [420, 247] on input "f." at bounding box center [419, 244] width 0 height 6
radio input "true"
click at [461, 394] on button "Next" at bounding box center [420, 401] width 128 height 31
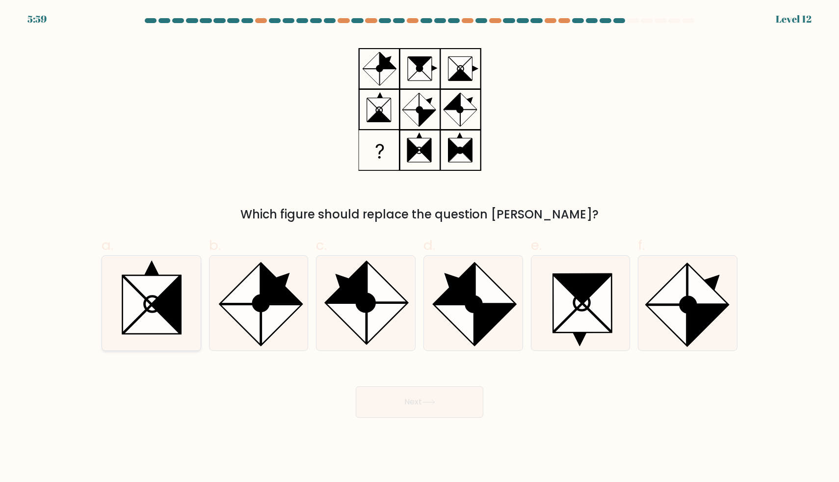
click at [161, 295] on icon at bounding box center [167, 304] width 28 height 57
click at [419, 247] on input "a." at bounding box center [419, 244] width 0 height 6
radio input "true"
click at [445, 408] on button "Next" at bounding box center [420, 401] width 128 height 31
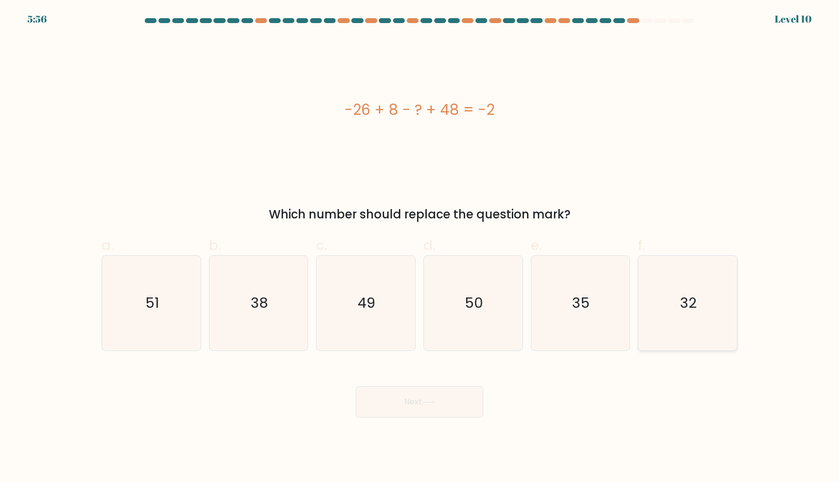
click at [673, 303] on icon "32" at bounding box center [687, 303] width 95 height 95
click at [420, 247] on input "f. 32" at bounding box center [419, 244] width 0 height 6
radio input "true"
click at [400, 417] on body "5:55 Level 10" at bounding box center [419, 241] width 839 height 482
click at [403, 410] on button "Next" at bounding box center [420, 401] width 128 height 31
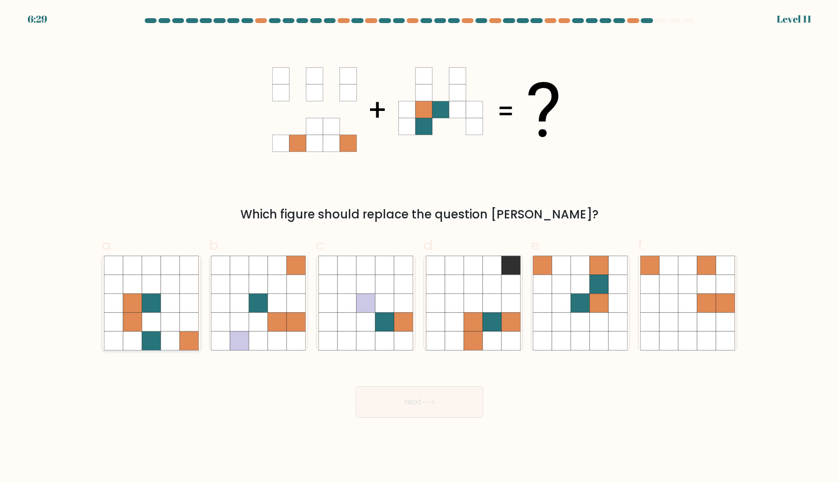
click at [166, 280] on icon at bounding box center [170, 284] width 19 height 19
click at [419, 247] on input "a." at bounding box center [419, 244] width 0 height 6
radio input "true"
click at [468, 406] on button "Next" at bounding box center [420, 401] width 128 height 31
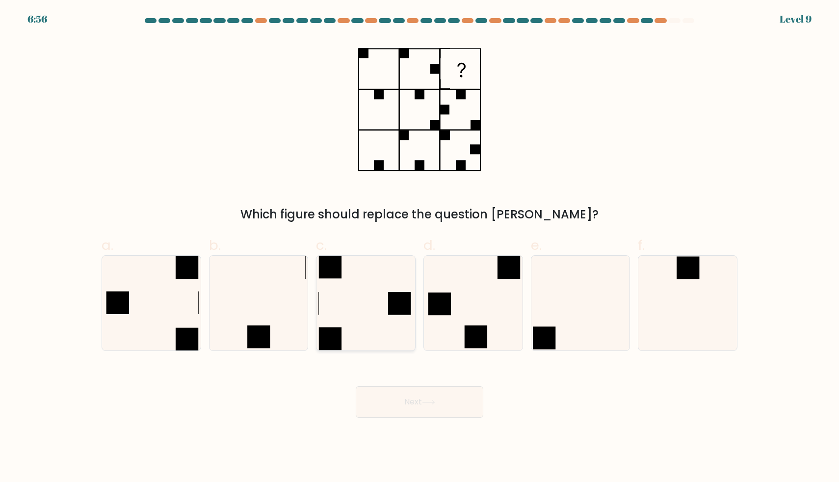
click at [383, 337] on icon at bounding box center [365, 303] width 95 height 95
click at [419, 247] on input "c." at bounding box center [419, 244] width 0 height 6
radio input "true"
click at [416, 405] on button "Next" at bounding box center [420, 401] width 128 height 31
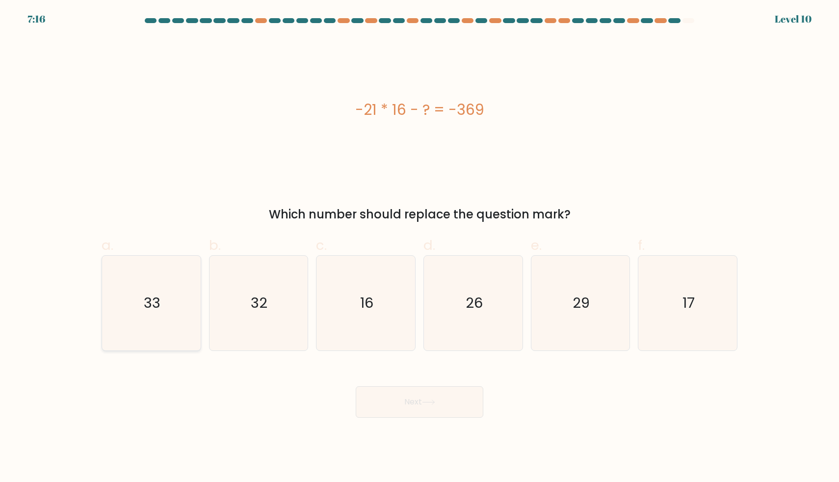
click at [185, 320] on icon "33" at bounding box center [151, 303] width 95 height 95
click at [419, 247] on input "a. 33" at bounding box center [419, 244] width 0 height 6
radio input "true"
click at [401, 408] on button "Next" at bounding box center [420, 401] width 128 height 31
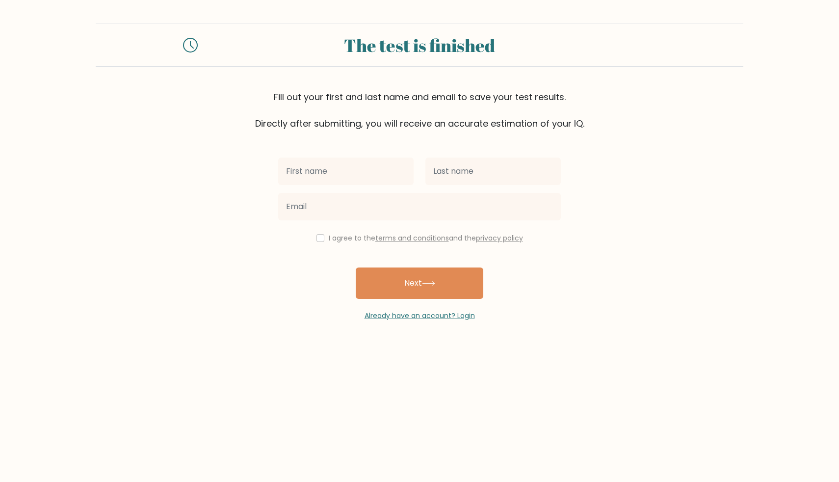
type input "a"
type input "[PERSON_NAME]"
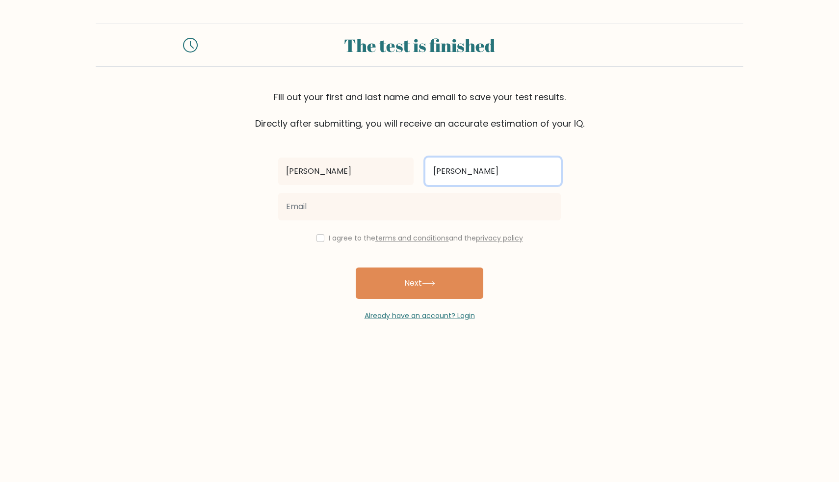
type input "[PERSON_NAME]"
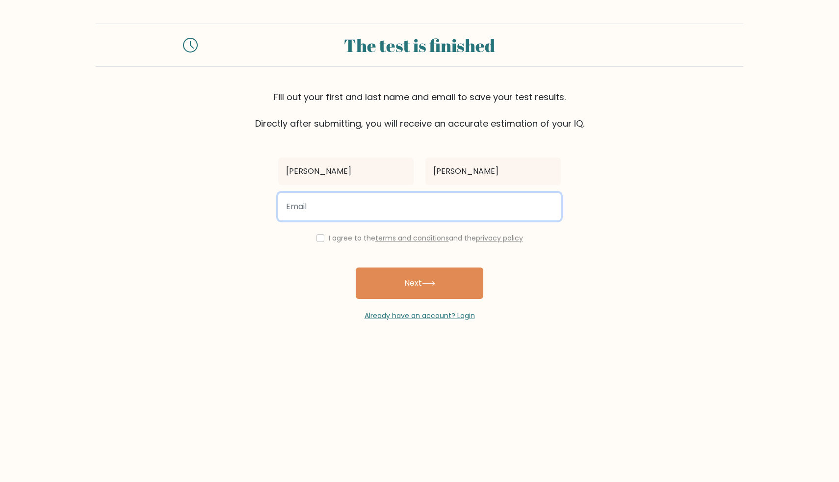
type input "e"
type input "melanieferrer0502@gmail.com"
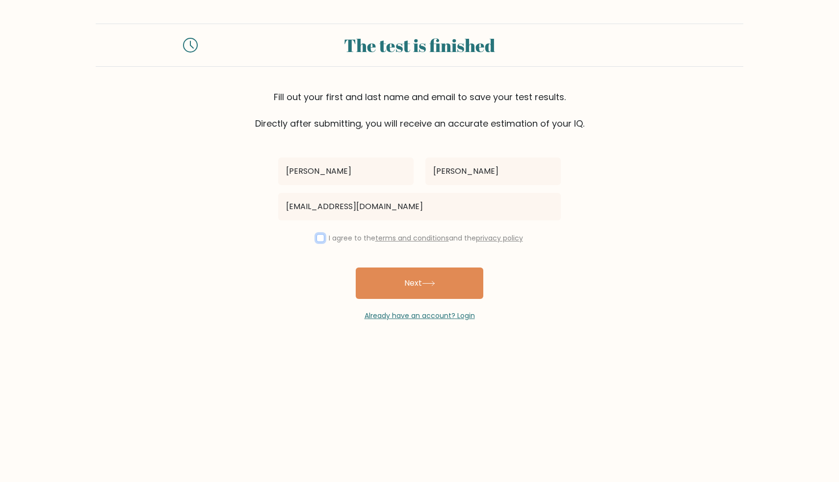
click at [318, 237] on input "checkbox" at bounding box center [320, 238] width 8 height 8
checkbox input "true"
click at [411, 289] on button "Next" at bounding box center [420, 282] width 128 height 31
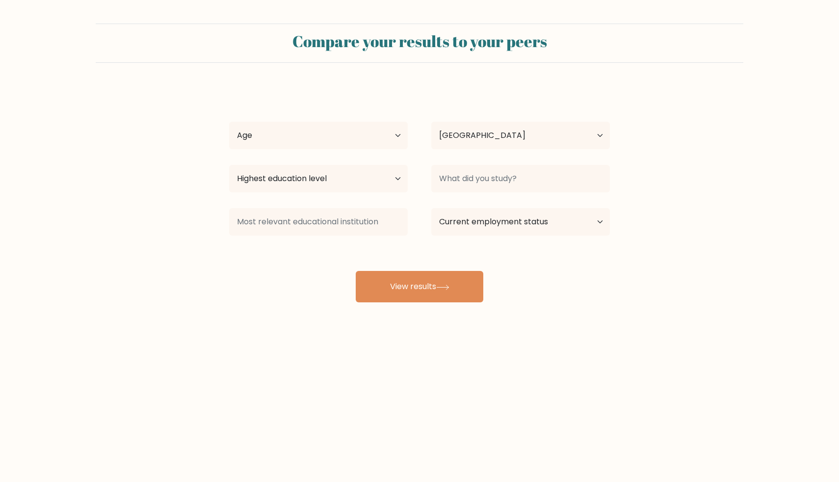
select select "PH"
click at [390, 138] on select "Age Under [DEMOGRAPHIC_DATA] [DEMOGRAPHIC_DATA] [DEMOGRAPHIC_DATA] [DEMOGRAPHIC…" at bounding box center [318, 135] width 179 height 27
select select "25_34"
click at [338, 177] on select "Highest education level No schooling Primary Lower Secondary Upper Secondary Oc…" at bounding box center [318, 178] width 179 height 27
select select "bachelors_degree"
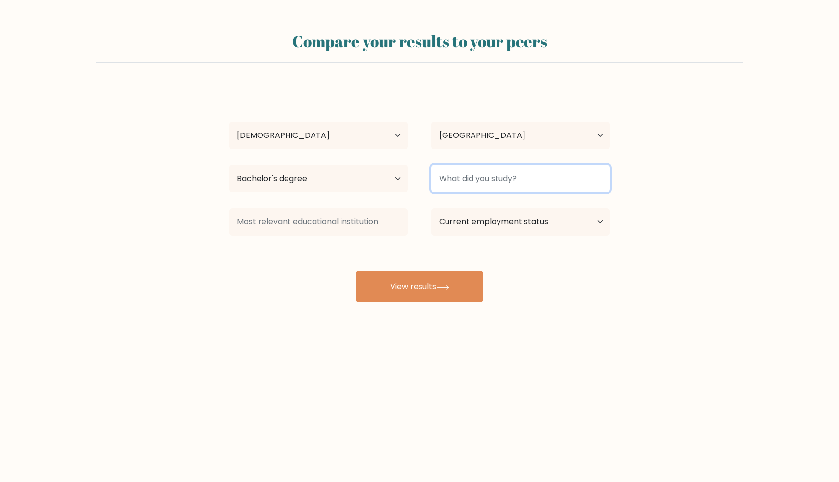
click at [487, 179] on input at bounding box center [520, 178] width 179 height 27
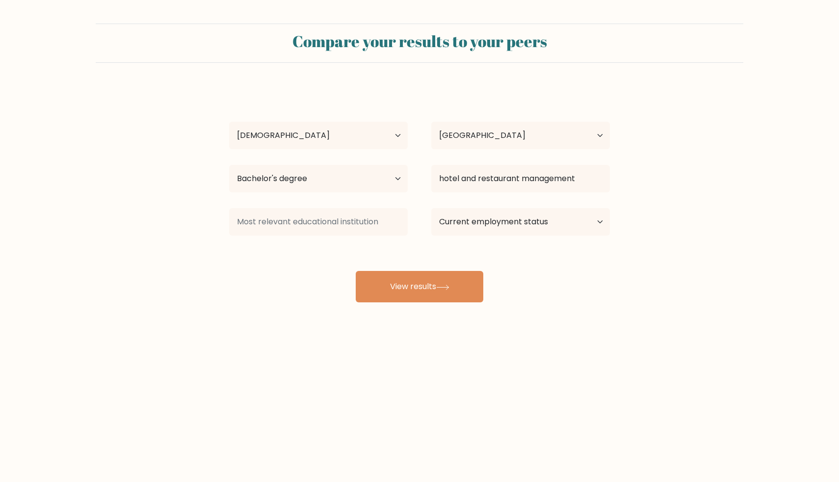
click at [285, 286] on div "Melanie Noime Ferrer Age Under 18 years old 18-24 years old 25-34 years old 35-…" at bounding box center [419, 194] width 392 height 216
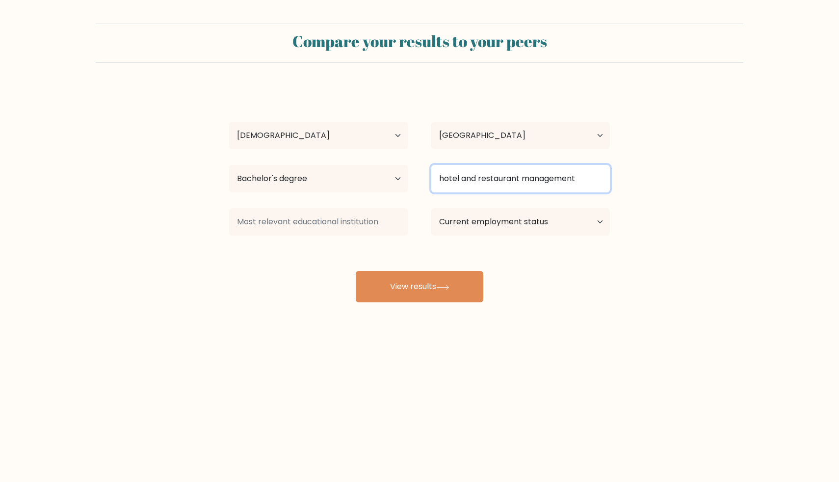
click at [519, 172] on input "hotel and restaurant management" at bounding box center [520, 178] width 179 height 27
click at [595, 169] on input "hotel and restaurant management" at bounding box center [520, 178] width 179 height 27
click at [591, 179] on input "hotel and restaurant management" at bounding box center [520, 178] width 179 height 27
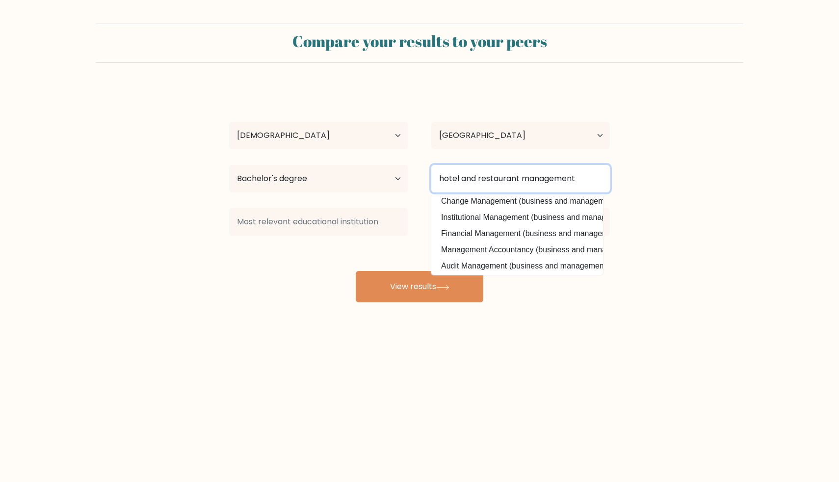
scroll to position [54, 0]
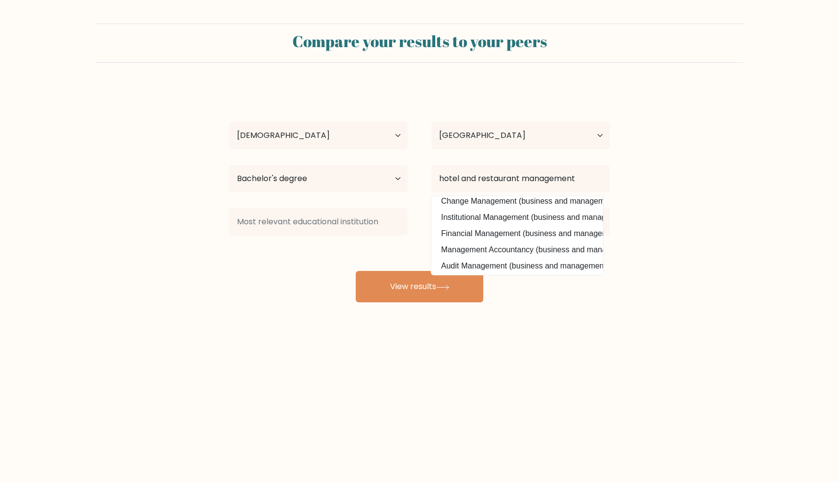
click at [548, 215] on option "Institutional Management (business and management)" at bounding box center [517, 217] width 167 height 16
type input "Institutional Management"
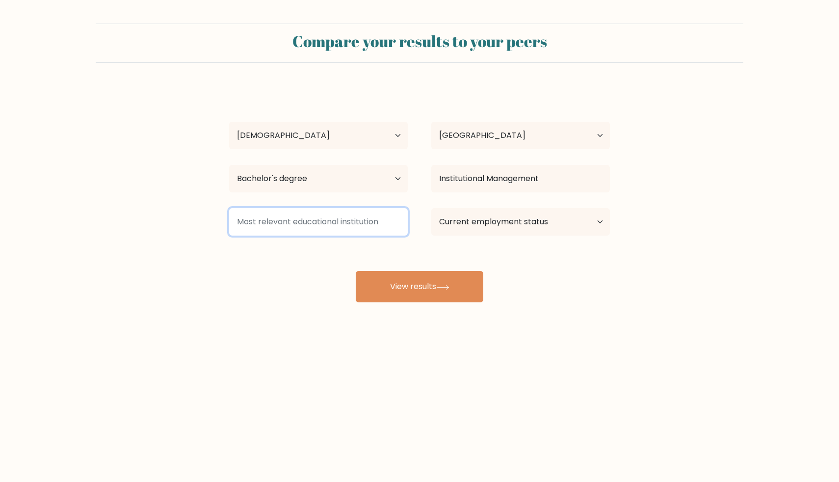
click at [312, 228] on input at bounding box center [318, 221] width 179 height 27
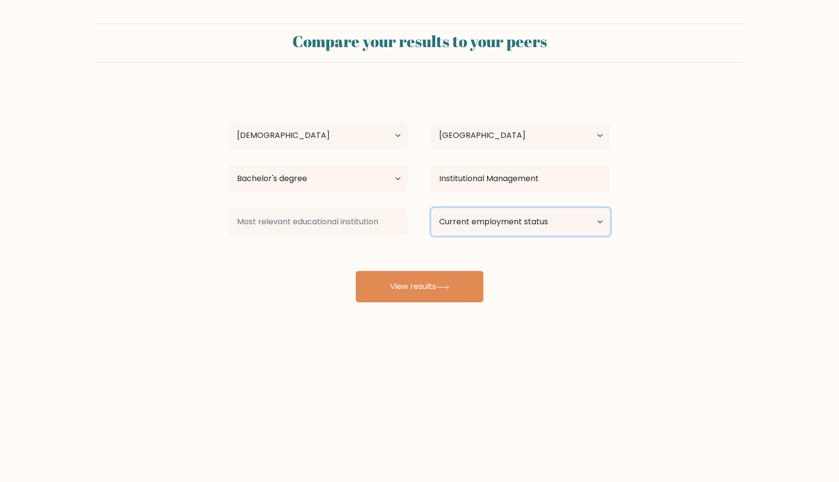
click at [487, 219] on select "Current employment status Employed Student Retired Other / prefer not to answer" at bounding box center [520, 221] width 179 height 27
select select "employed"
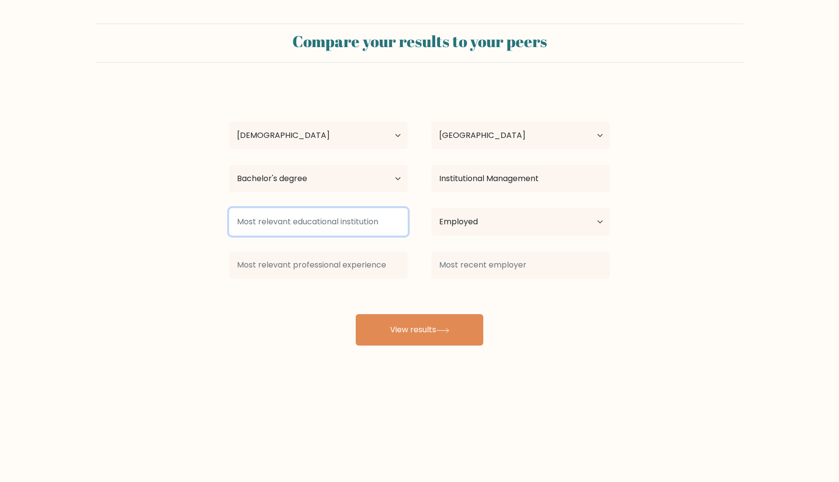
click at [355, 227] on input at bounding box center [318, 221] width 179 height 27
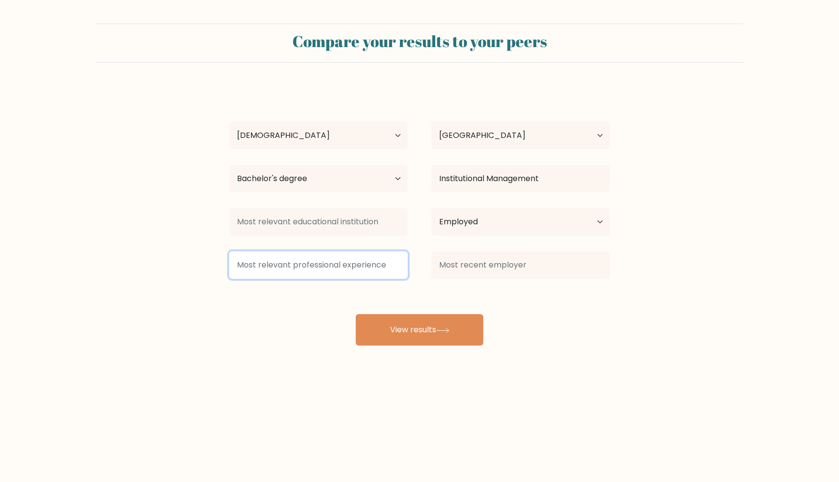
click at [389, 264] on input at bounding box center [318, 264] width 179 height 27
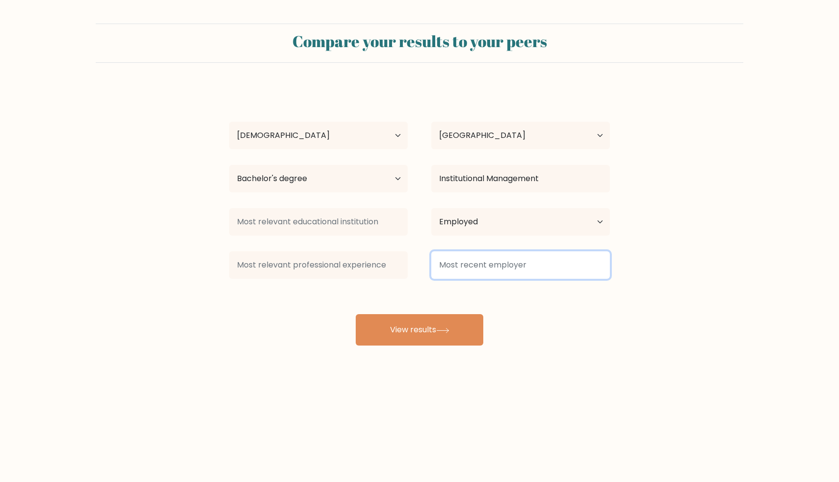
click at [481, 264] on input at bounding box center [520, 264] width 179 height 27
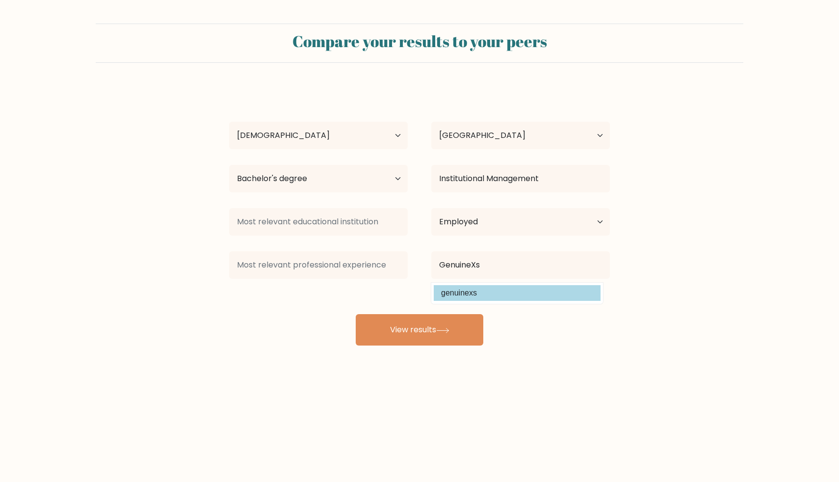
click at [459, 296] on option "genuinexs" at bounding box center [517, 293] width 167 height 16
type input "genuinexs"
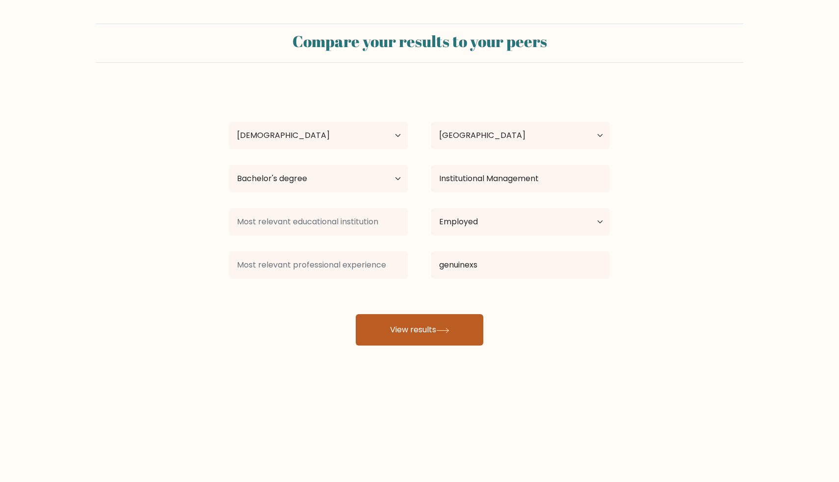
click at [365, 318] on button "View results" at bounding box center [420, 329] width 128 height 31
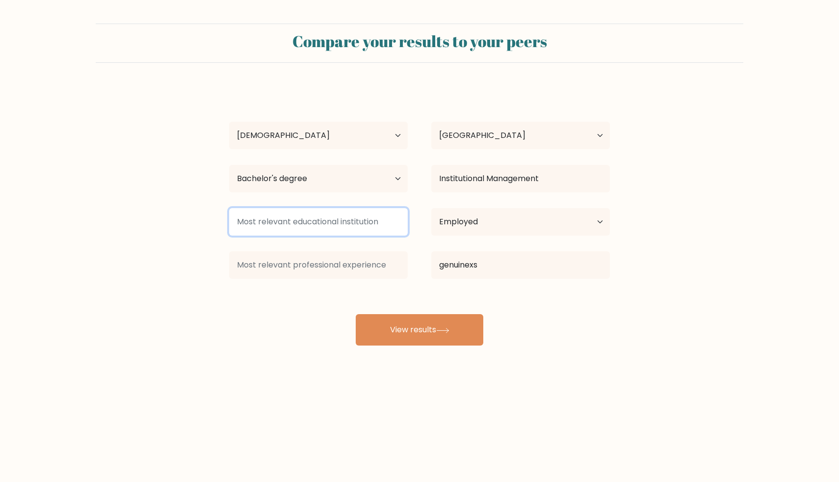
click at [325, 223] on input at bounding box center [318, 221] width 179 height 27
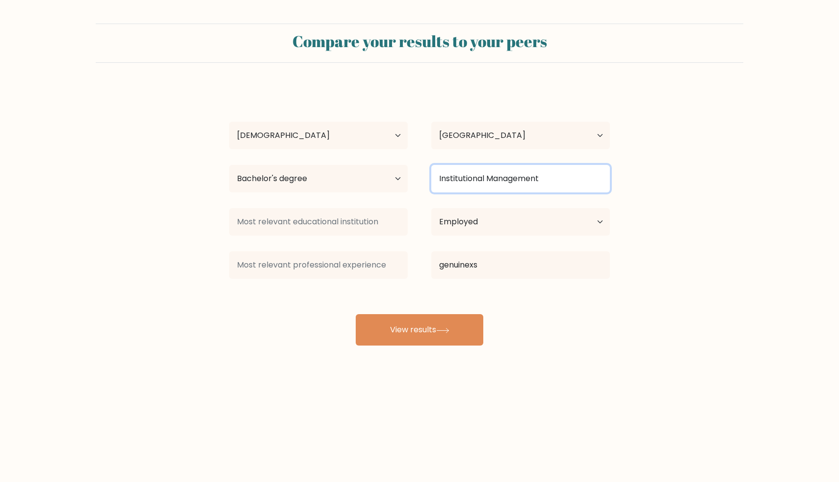
click at [473, 175] on input "Institutional Management" at bounding box center [520, 178] width 179 height 27
drag, startPoint x: 565, startPoint y: 182, endPoint x: 438, endPoint y: 187, distance: 126.7
click at [441, 189] on input "Institutional Management" at bounding box center [520, 178] width 179 height 27
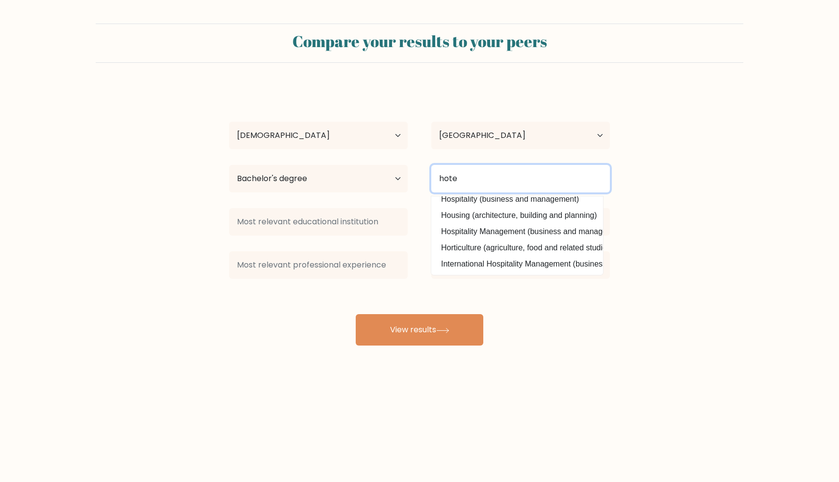
scroll to position [0, 0]
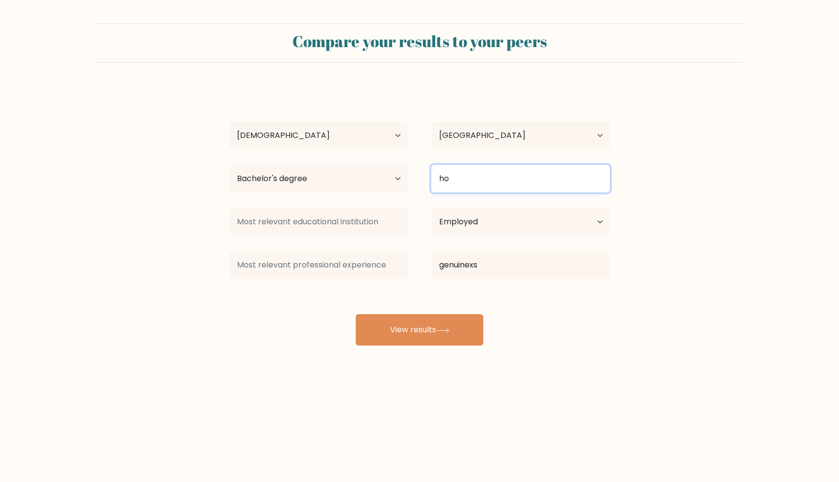
type input "h"
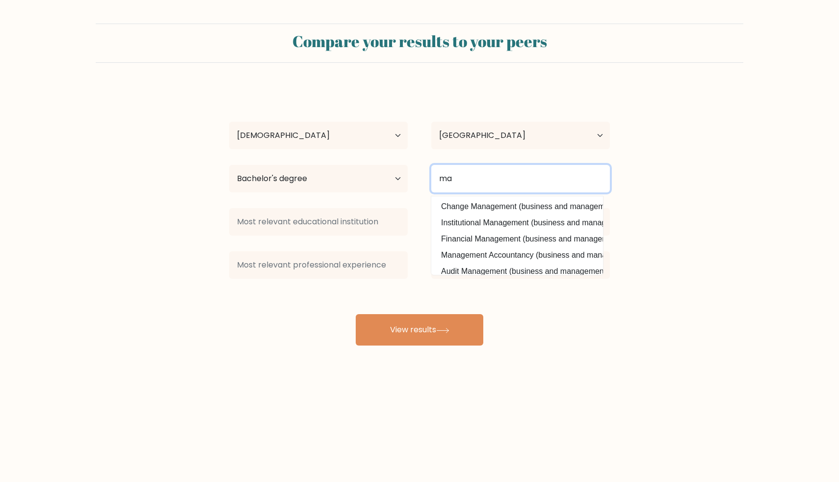
type input "m"
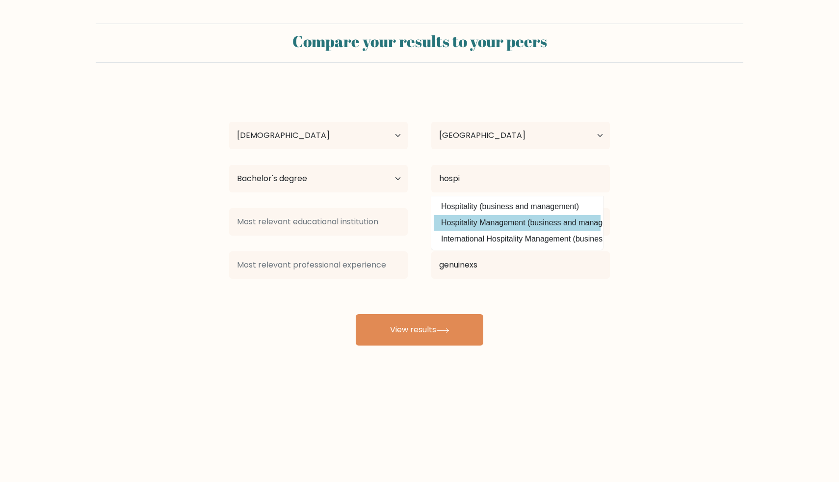
click at [458, 220] on div "Melanie Noime Ferrer Age Under 18 years old 18-24 years old 25-34 years old 35-…" at bounding box center [419, 215] width 392 height 259
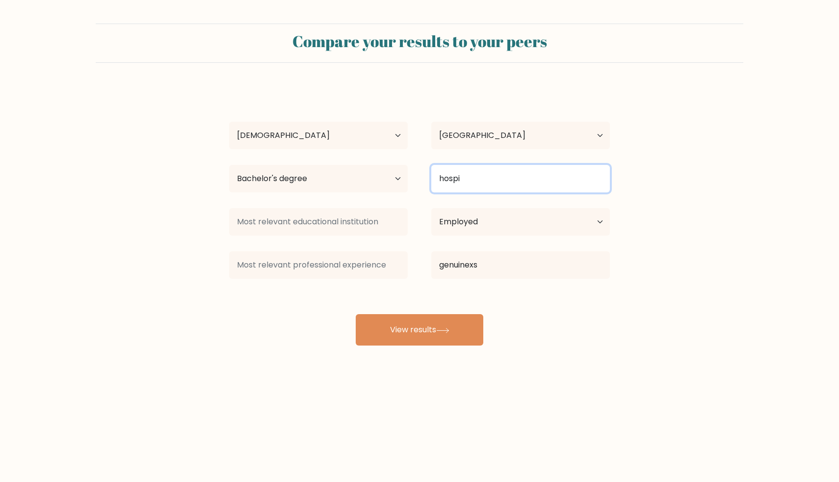
click at [466, 180] on input "hospi" at bounding box center [520, 178] width 179 height 27
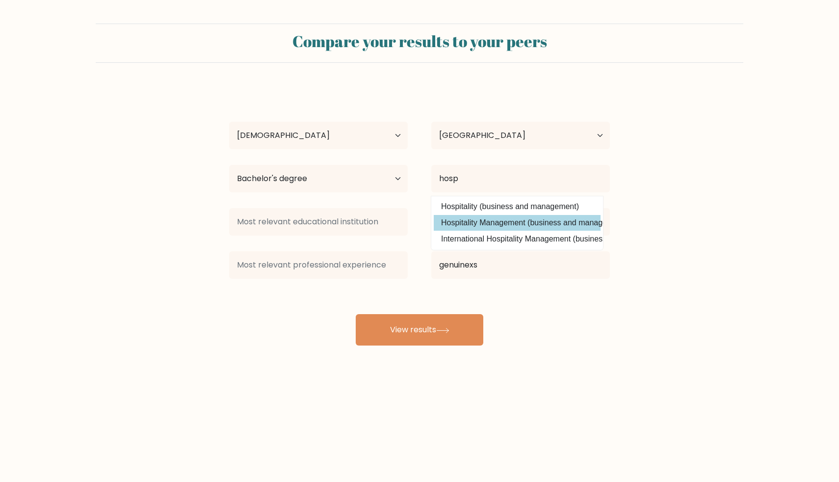
click at [468, 225] on div "Melanie Noime Ferrer Age Under 18 years old 18-24 years old 25-34 years old 35-…" at bounding box center [419, 215] width 392 height 259
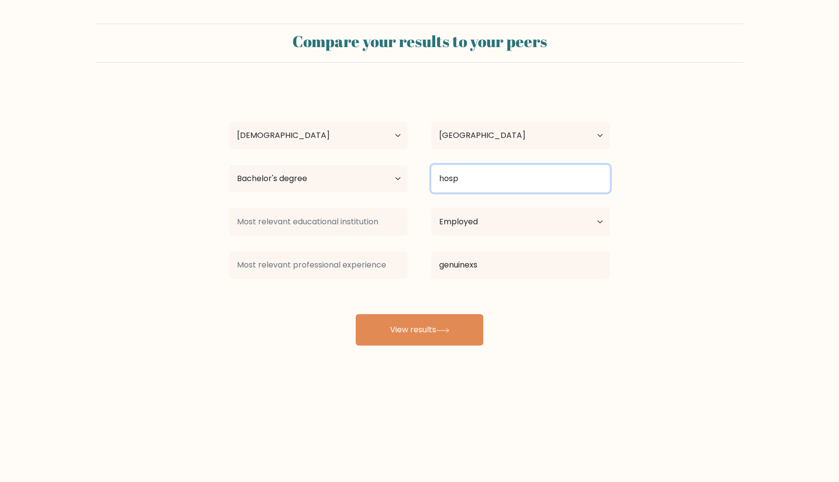
click at [467, 178] on input "hosp" at bounding box center [520, 178] width 179 height 27
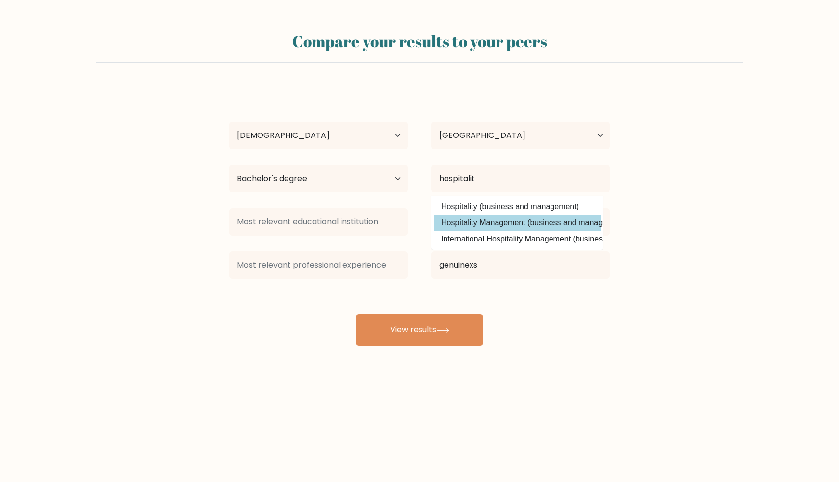
click at [449, 220] on div "Melanie Noime Ferrer Age Under 18 years old 18-24 years old 25-34 years old 35-…" at bounding box center [419, 215] width 392 height 259
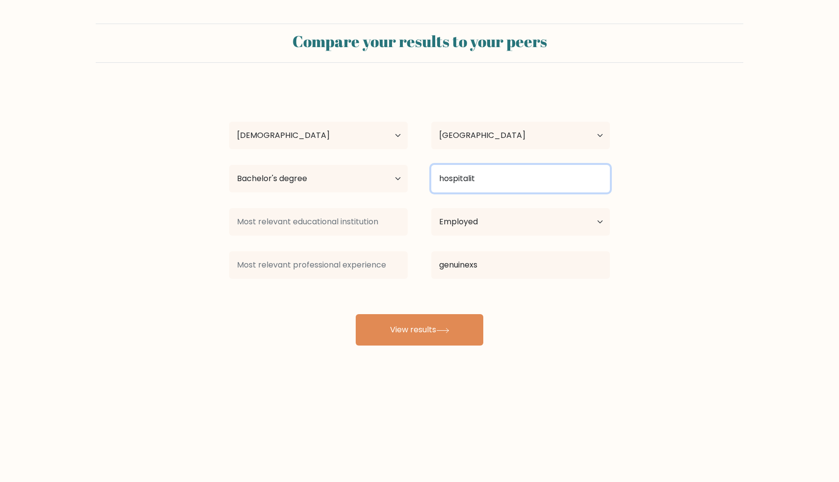
drag, startPoint x: 471, startPoint y: 173, endPoint x: 481, endPoint y: 183, distance: 13.9
click at [474, 178] on input "hospitalit" at bounding box center [520, 178] width 179 height 27
drag, startPoint x: 482, startPoint y: 182, endPoint x: 385, endPoint y: 183, distance: 97.1
click at [385, 183] on div "Highest education level No schooling Primary Lower Secondary Upper Secondary Oc…" at bounding box center [419, 178] width 404 height 35
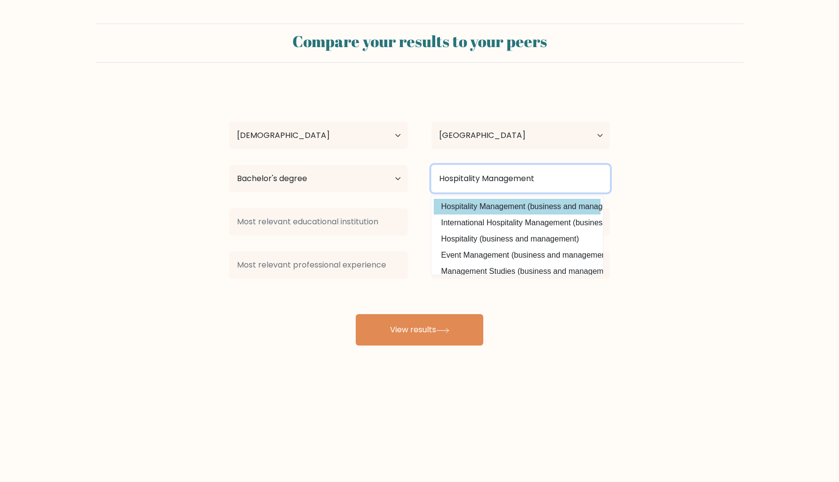
type input "Hospitality Management"
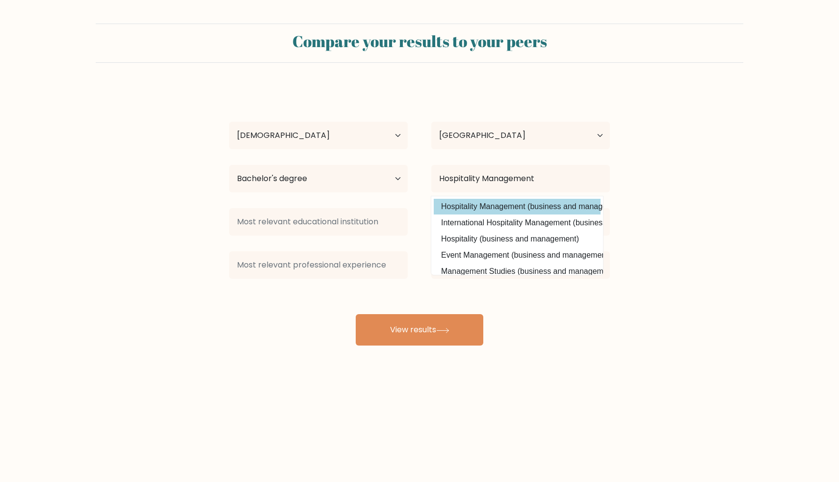
click at [488, 201] on div "Melanie Noime Ferrer Age Under 18 years old 18-24 years old 25-34 years old 35-…" at bounding box center [419, 215] width 392 height 259
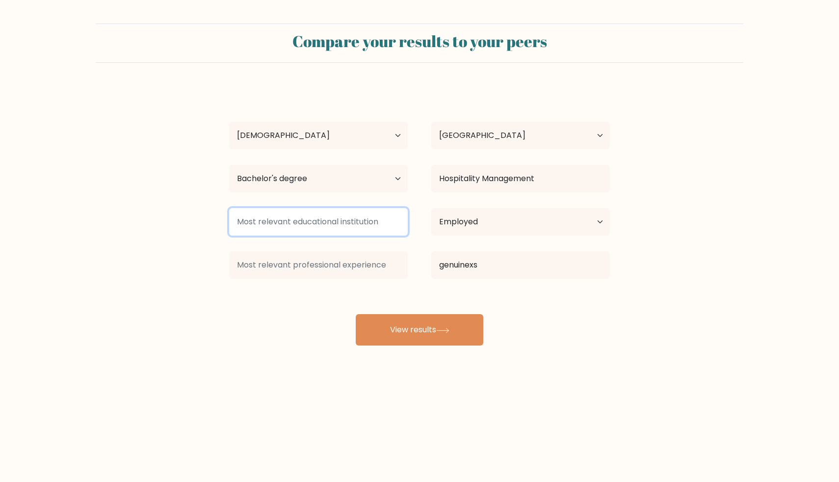
click at [349, 230] on input at bounding box center [318, 221] width 179 height 27
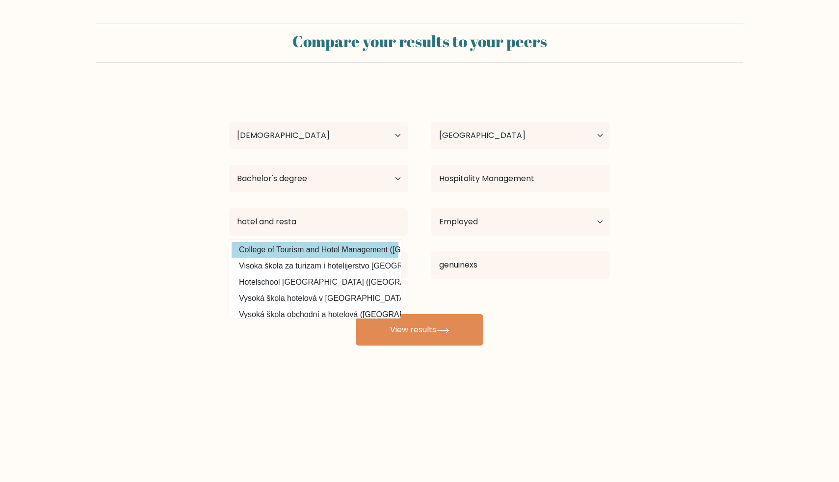
click at [353, 250] on div "Melanie Noime Ferrer Age Under 18 years old 18-24 years old 25-34 years old 35-…" at bounding box center [419, 215] width 392 height 259
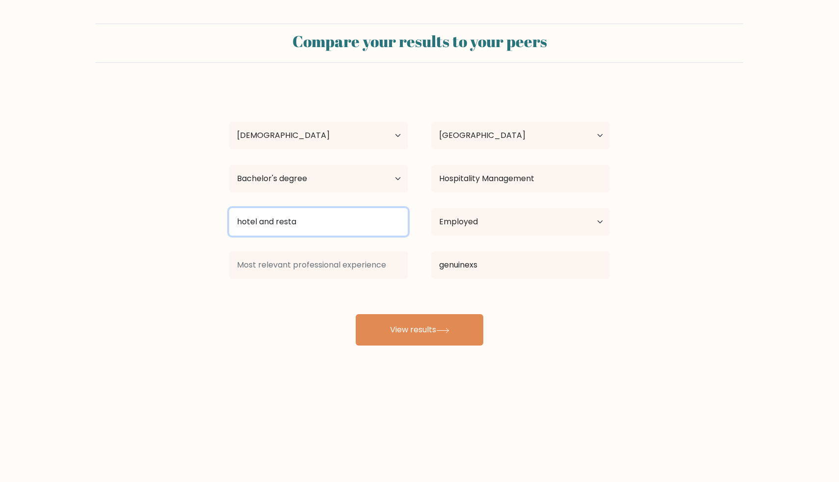
click at [369, 222] on input "hotel and resta" at bounding box center [318, 221] width 179 height 27
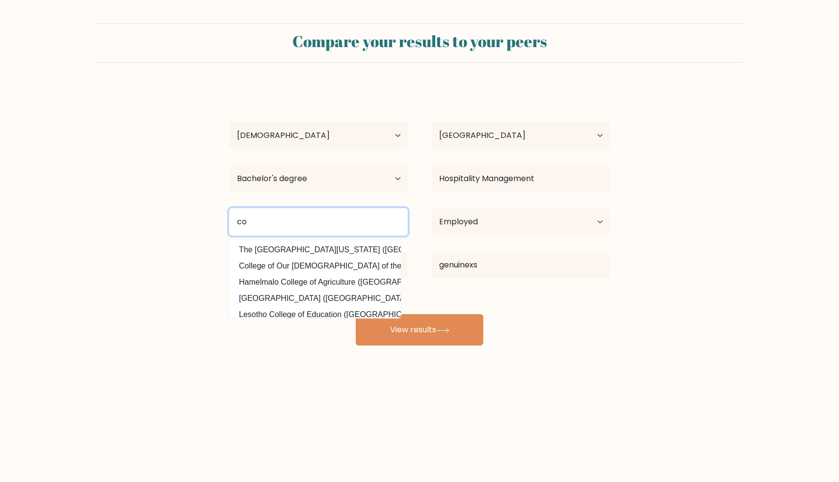
type input "c"
type input "h"
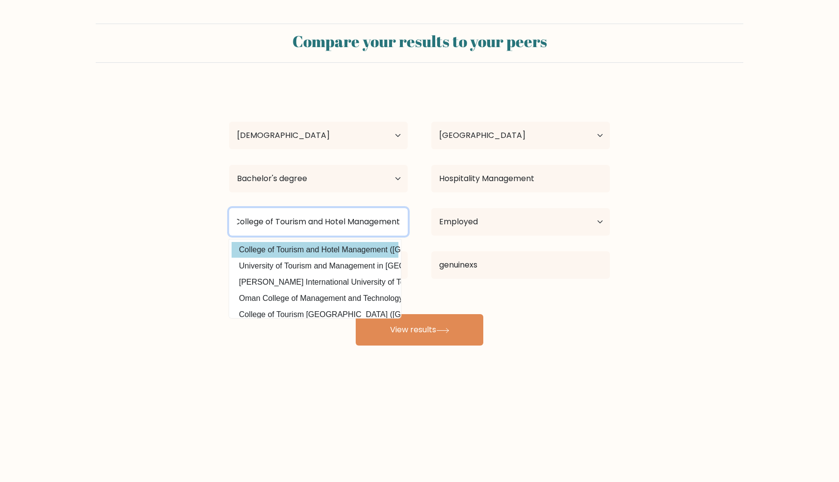
type input "College of Tourism and Hotel Management"
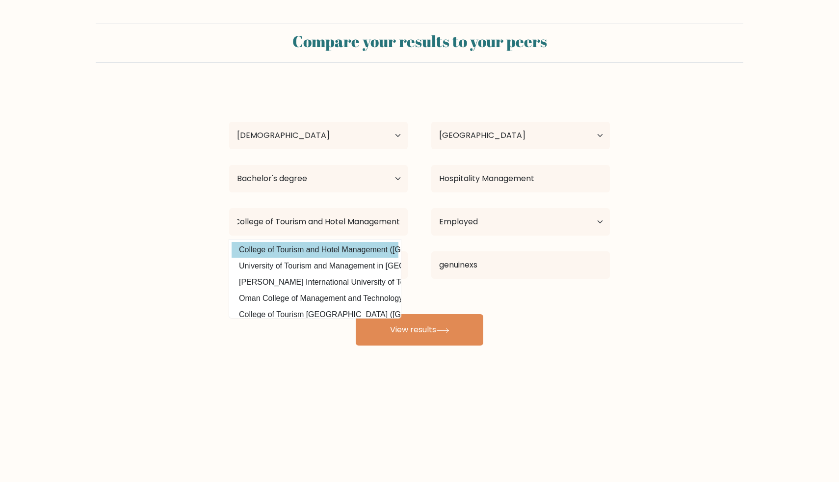
click at [257, 252] on option "College of Tourism and Hotel Management (Cyprus)" at bounding box center [314, 250] width 167 height 16
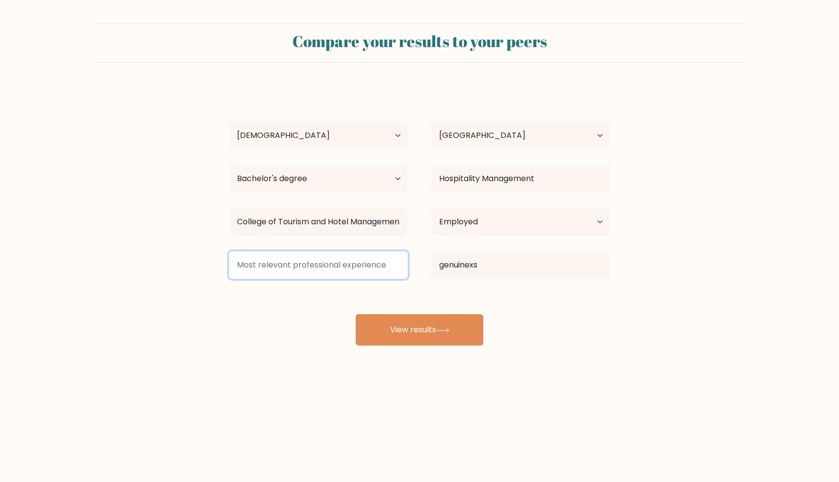
click at [269, 266] on input at bounding box center [318, 264] width 179 height 27
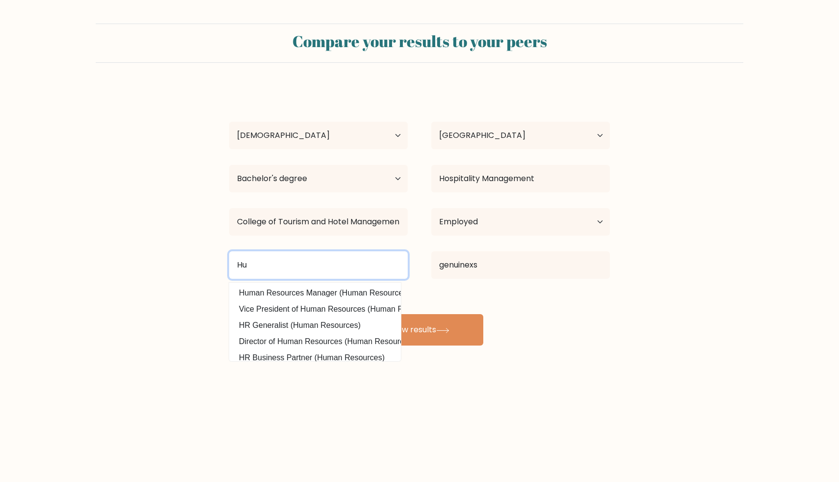
type input "H"
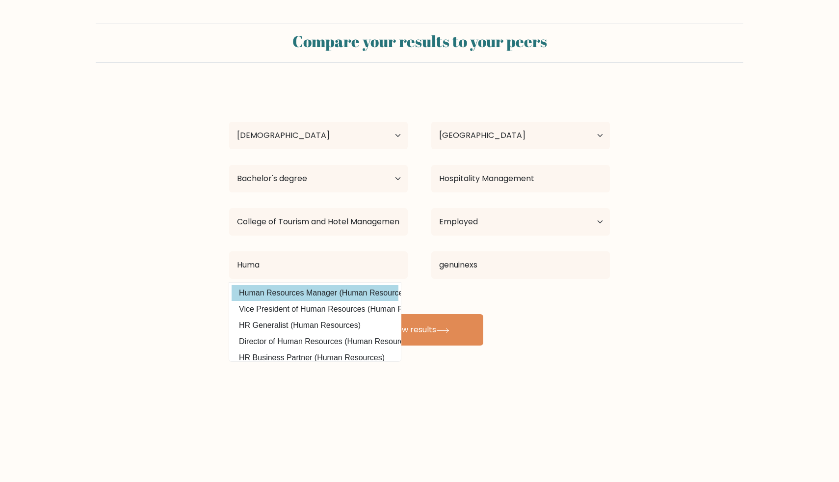
click at [266, 289] on div "Melanie Noime Ferrer Age Under 18 years old 18-24 years old 25-34 years old 35-…" at bounding box center [419, 215] width 392 height 259
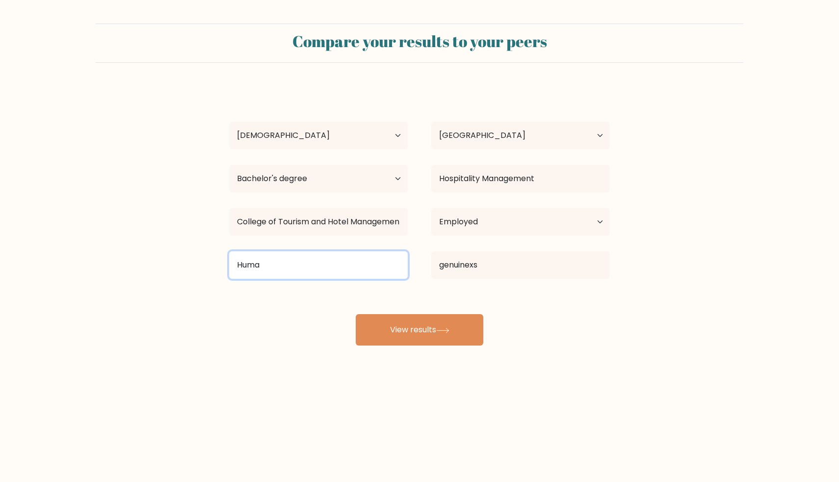
click at [268, 266] on input "Huma" at bounding box center [318, 264] width 179 height 27
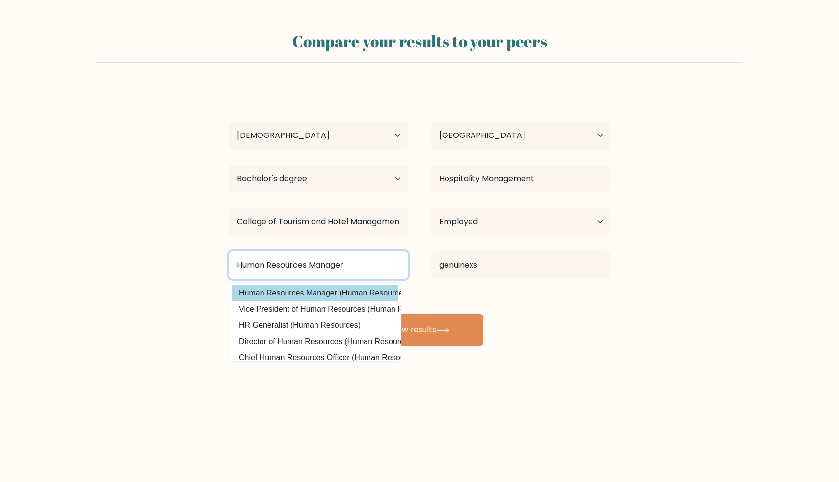
type input "Human Resources Manager"
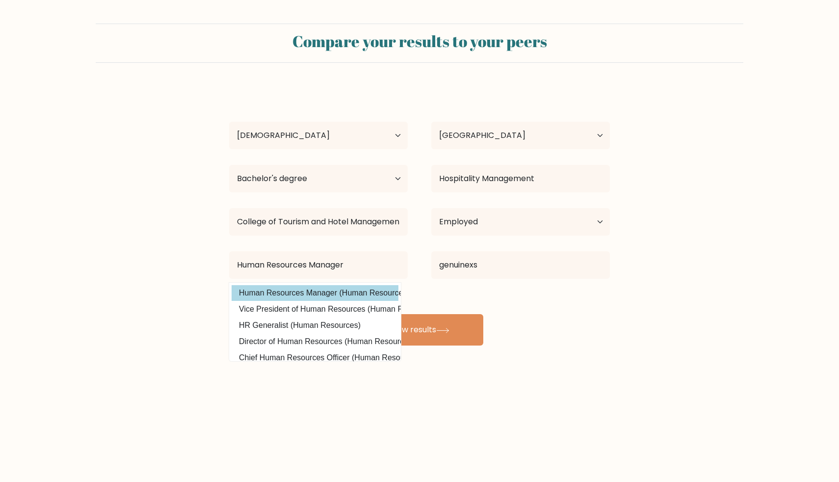
click at [369, 298] on div "Melanie Noime Ferrer Age Under 18 years old 18-24 years old 25-34 years old 35-…" at bounding box center [419, 215] width 392 height 259
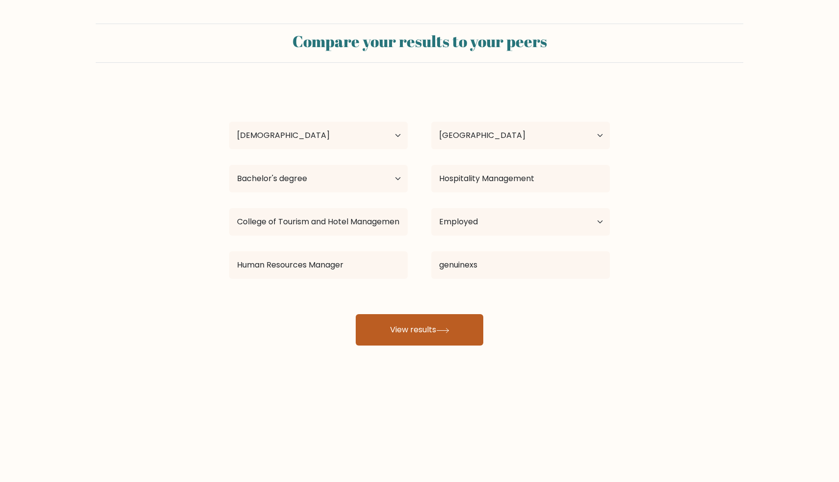
click at [416, 324] on button "View results" at bounding box center [420, 329] width 128 height 31
